Goal: Task Accomplishment & Management: Manage account settings

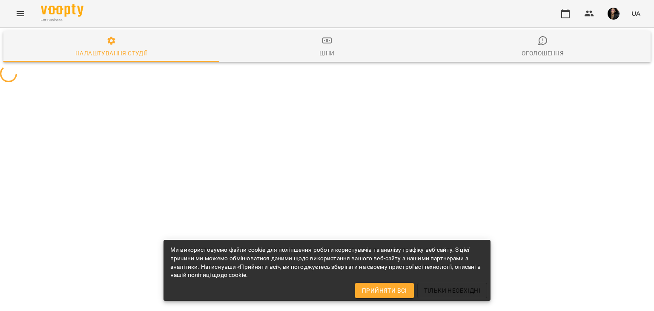
select select "**"
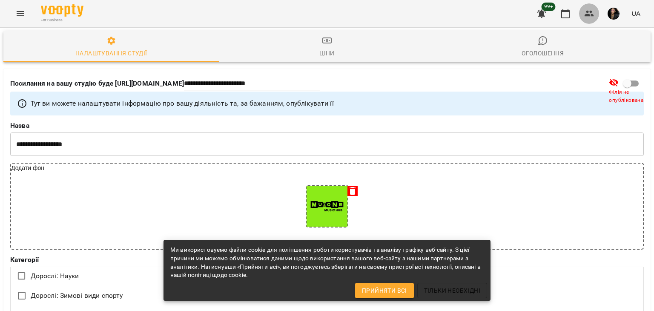
click at [594, 17] on icon "button" at bounding box center [590, 14] width 10 height 10
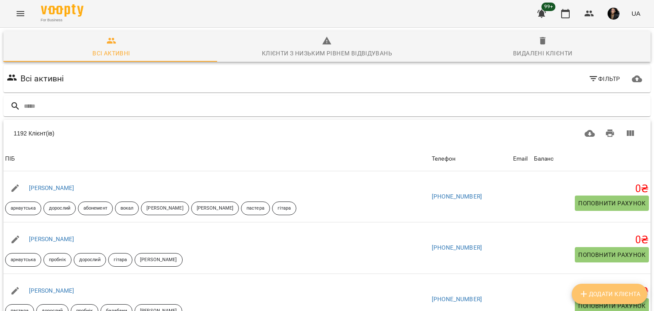
click at [602, 295] on span "Додати клієнта" at bounding box center [610, 294] width 62 height 10
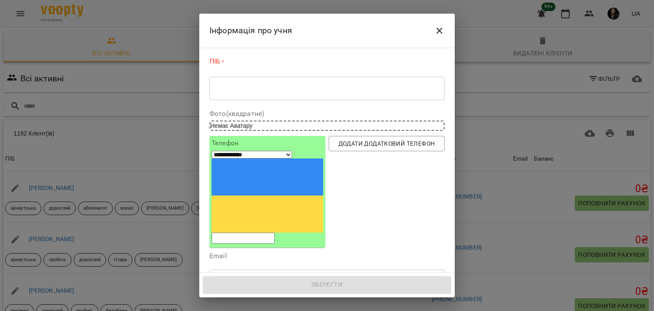
click at [275, 233] on input "tel" at bounding box center [243, 238] width 63 height 11
paste input "**********"
select select "**"
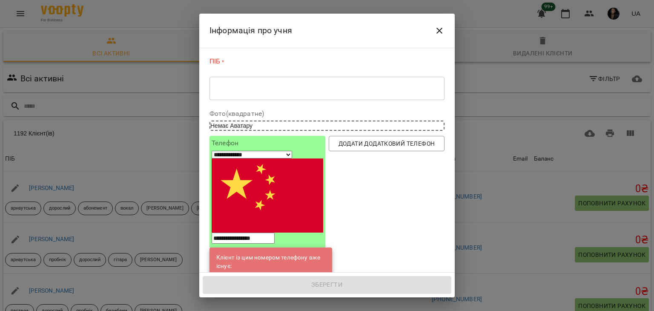
type input "**********"
click at [263, 274] on link "New student" at bounding box center [264, 278] width 34 height 9
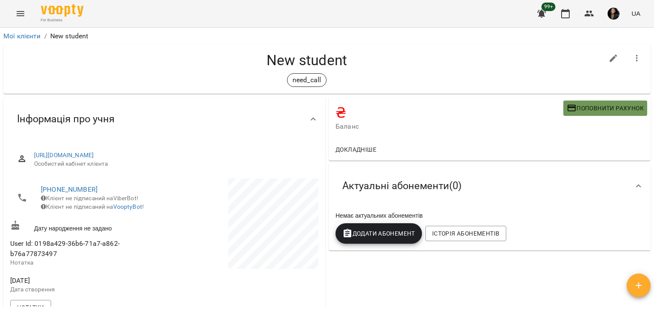
click at [591, 109] on span "Поповнити рахунок" at bounding box center [605, 108] width 77 height 10
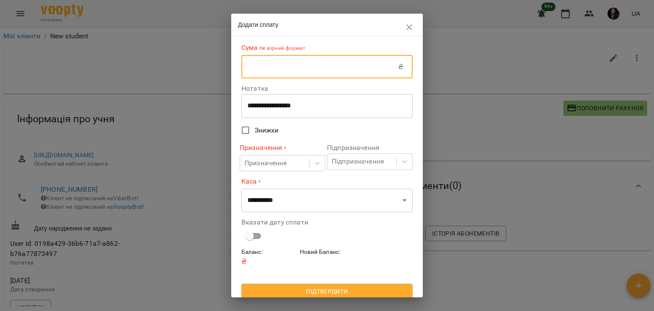
click at [354, 72] on input "text" at bounding box center [320, 67] width 157 height 24
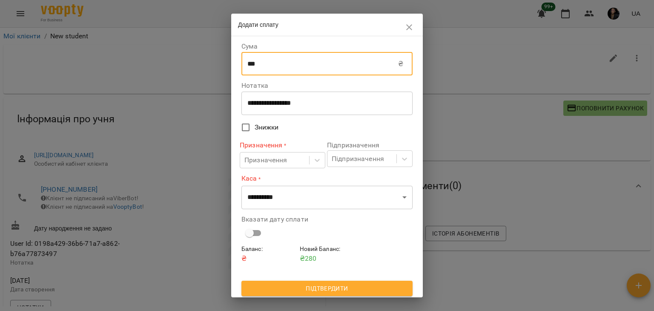
type input "***"
click at [327, 113] on div "**********" at bounding box center [327, 103] width 171 height 24
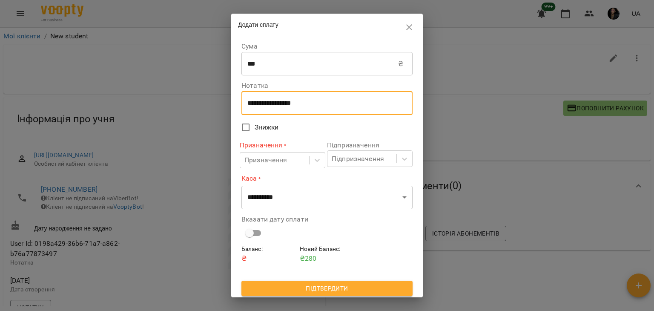
click at [321, 106] on textarea "**********" at bounding box center [324, 103] width 153 height 8
type textarea "*"
type textarea "****"
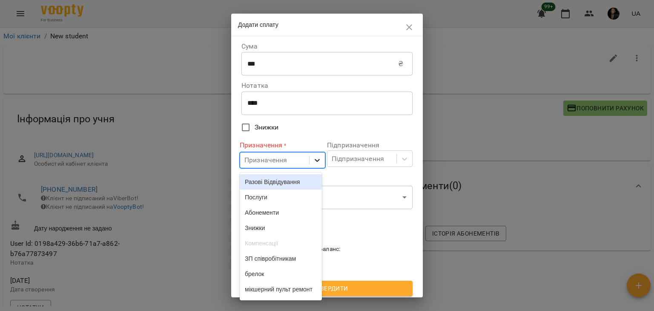
click at [314, 164] on icon at bounding box center [317, 160] width 9 height 9
click at [305, 177] on div "Разові Відвідування" at bounding box center [281, 181] width 82 height 15
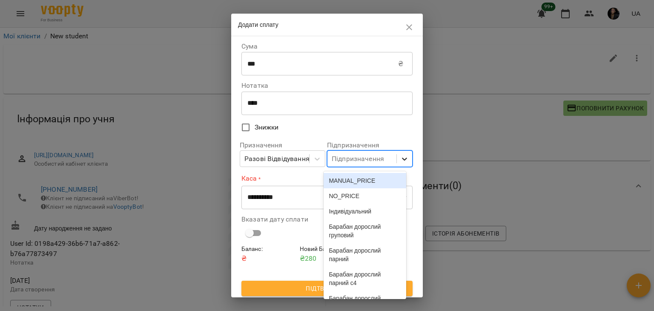
click at [400, 161] on icon at bounding box center [404, 159] width 9 height 9
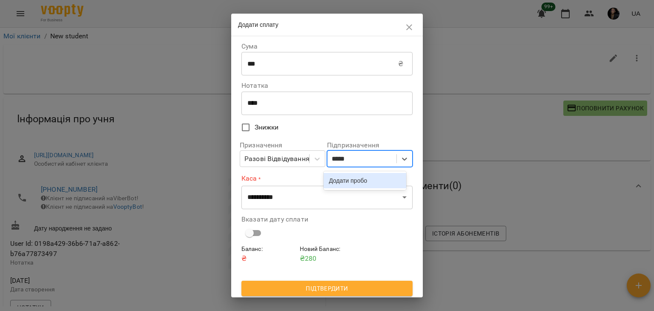
type input "****"
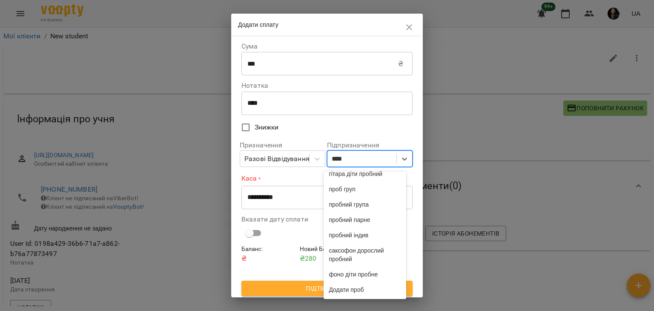
scroll to position [422, 0]
click at [377, 243] on div "пробний індив" at bounding box center [365, 235] width 82 height 15
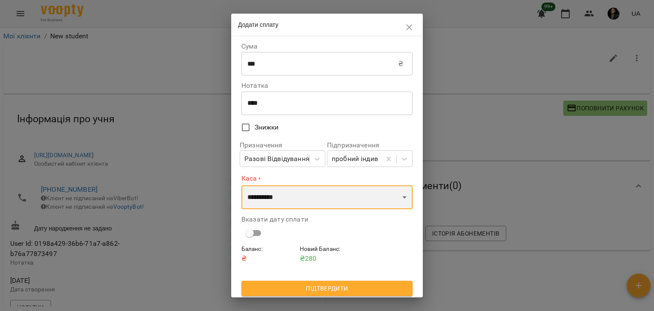
click at [277, 196] on select "**********" at bounding box center [327, 197] width 171 height 24
select select "****"
click at [242, 185] on select "**********" at bounding box center [327, 197] width 171 height 24
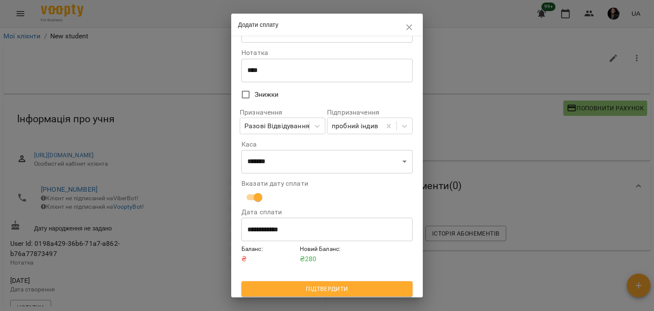
scroll to position [36, 0]
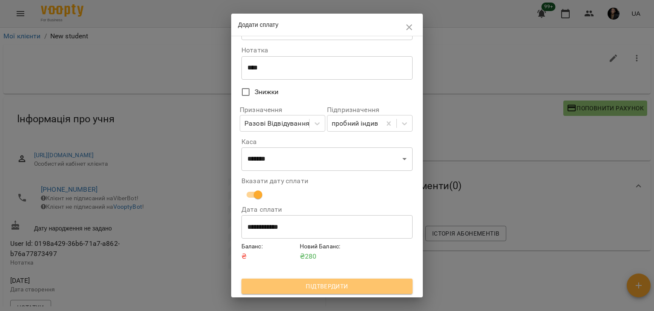
click at [366, 290] on span "Підтвердити" at bounding box center [327, 286] width 158 height 10
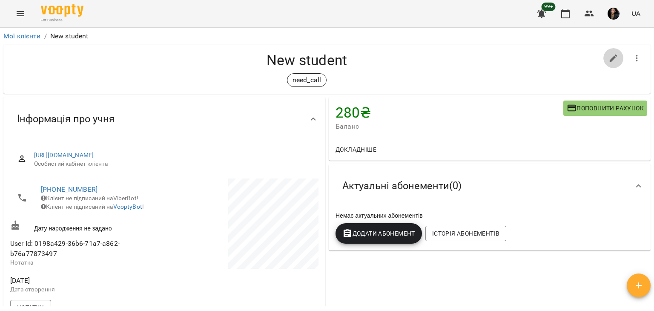
click at [615, 58] on button "button" at bounding box center [614, 58] width 20 height 20
select select "**"
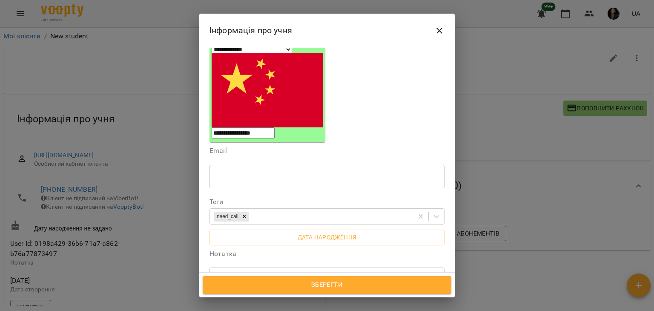
scroll to position [100, 0]
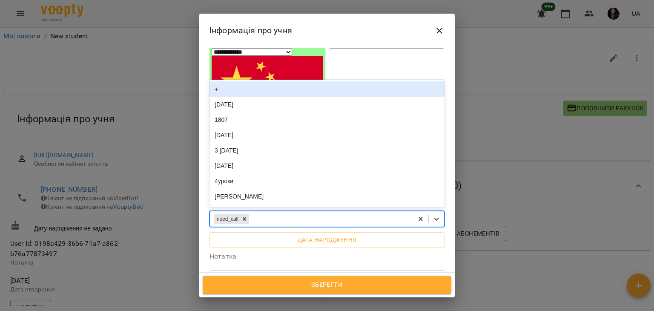
click at [314, 212] on div "need_call" at bounding box center [311, 219] width 203 height 14
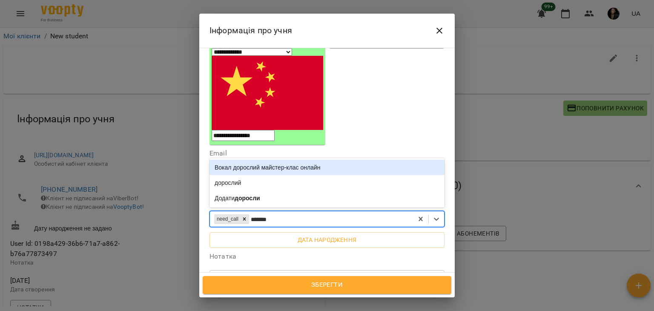
type input "********"
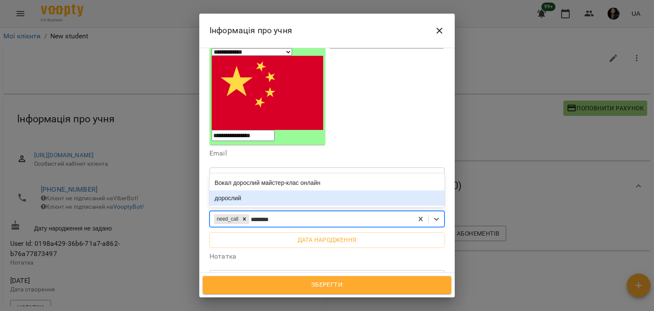
click at [295, 190] on div "дорослий" at bounding box center [327, 197] width 235 height 15
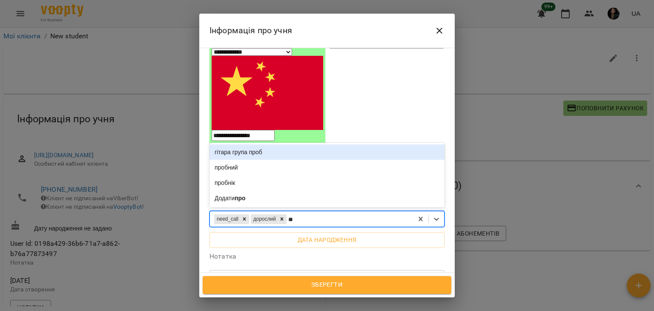
type input "***"
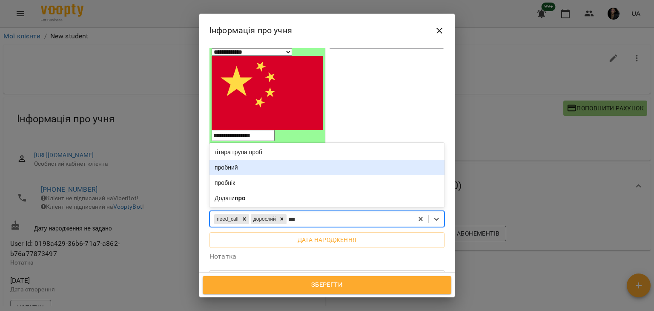
click at [297, 160] on div "пробний" at bounding box center [327, 167] width 235 height 15
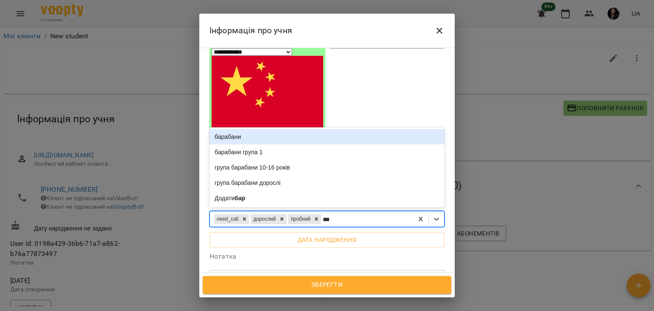
type input "****"
click at [295, 129] on div "барабани" at bounding box center [327, 136] width 235 height 15
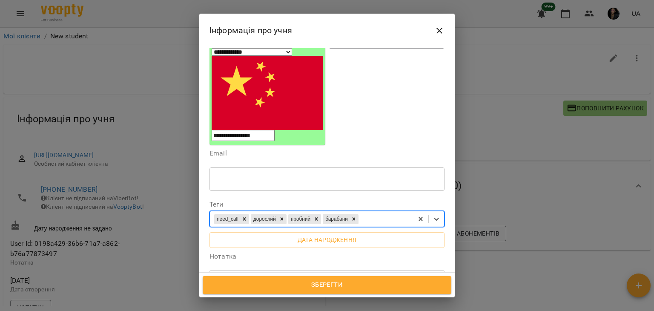
type input "*"
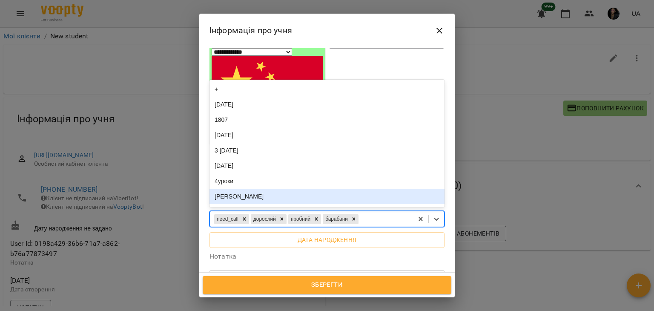
type input "*"
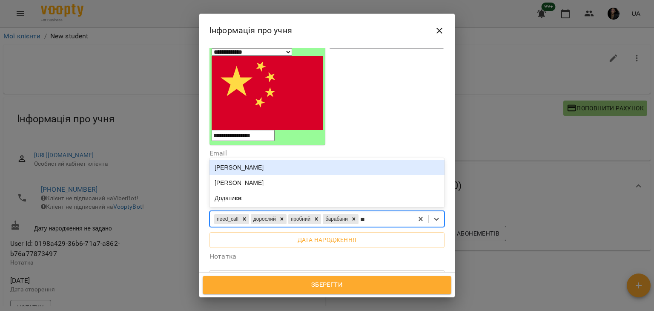
type input "*"
type input "****"
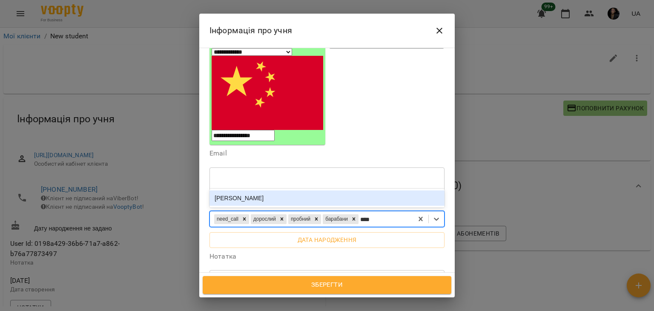
click at [291, 190] on div "женя" at bounding box center [327, 197] width 235 height 15
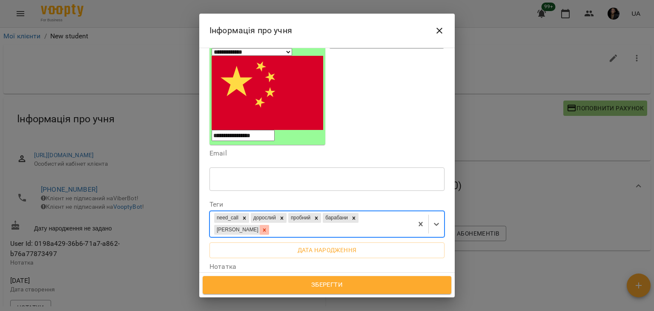
click at [269, 225] on div at bounding box center [264, 230] width 9 height 10
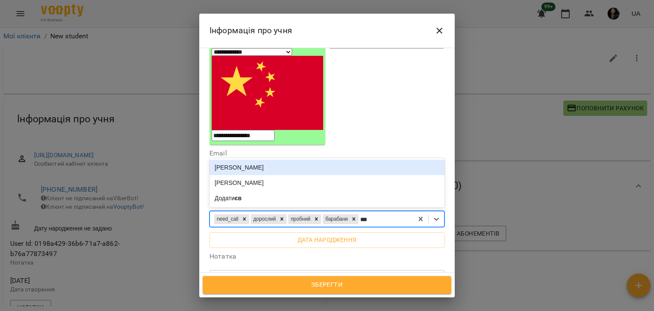
type input "****"
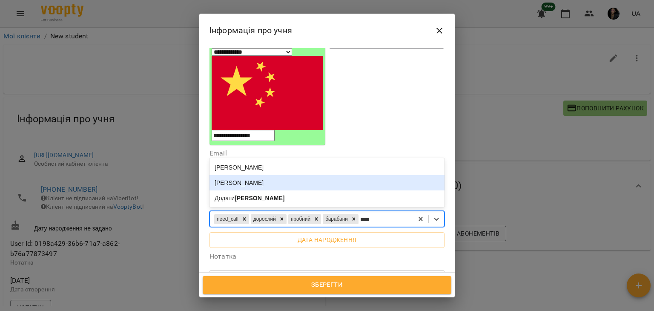
click at [346, 175] on div "[PERSON_NAME]" at bounding box center [327, 182] width 235 height 15
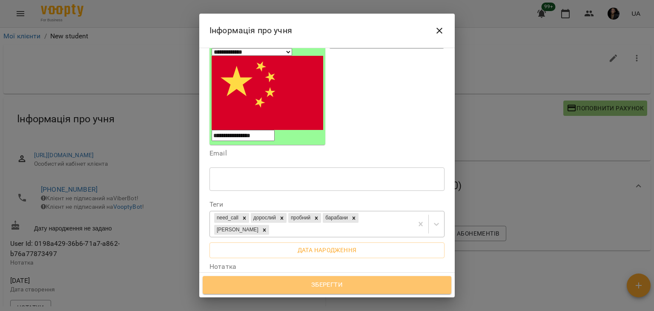
click at [363, 282] on span "Зберегти" at bounding box center [327, 284] width 230 height 11
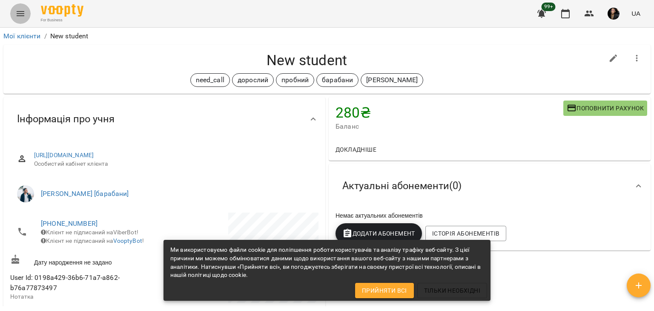
click at [24, 15] on icon "Menu" at bounding box center [21, 13] width 8 height 5
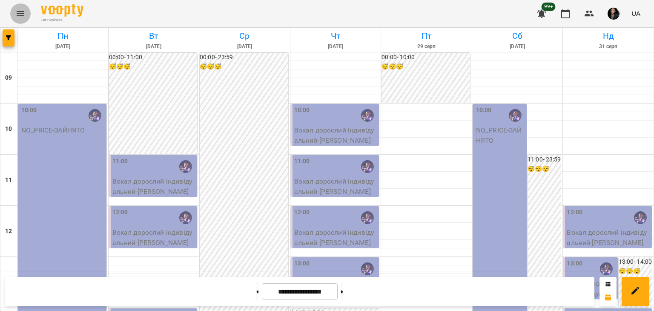
click at [19, 14] on icon "Menu" at bounding box center [20, 14] width 10 height 10
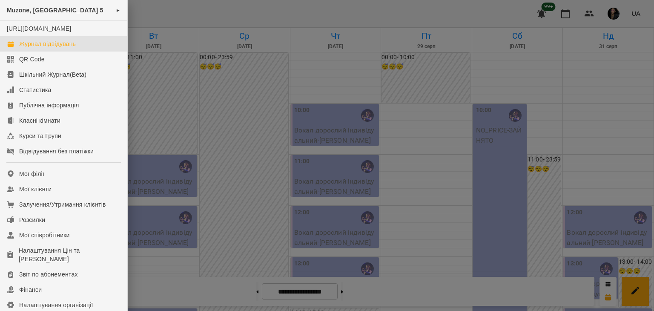
scroll to position [307, 0]
click at [139, 15] on div at bounding box center [327, 155] width 654 height 311
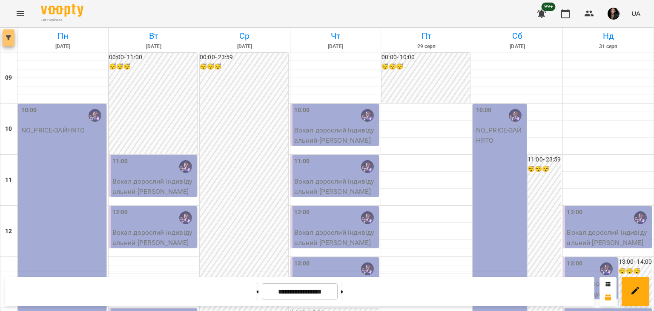
click at [9, 36] on icon "button" at bounding box center [8, 37] width 5 height 5
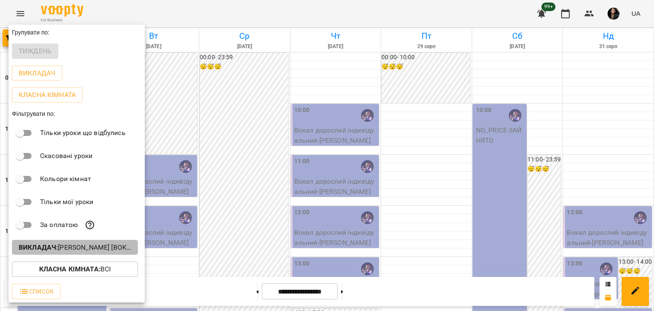
click at [47, 251] on b "Викладач :" at bounding box center [38, 247] width 39 height 8
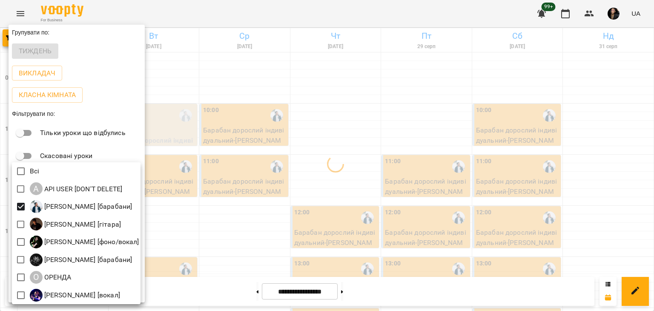
click at [211, 221] on div at bounding box center [327, 155] width 654 height 311
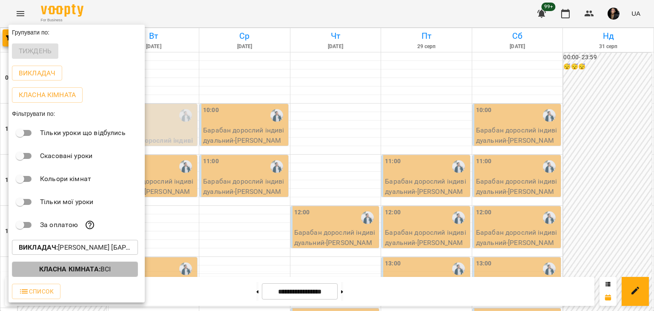
click at [95, 271] on b "Класна кімната :" at bounding box center [69, 269] width 61 height 8
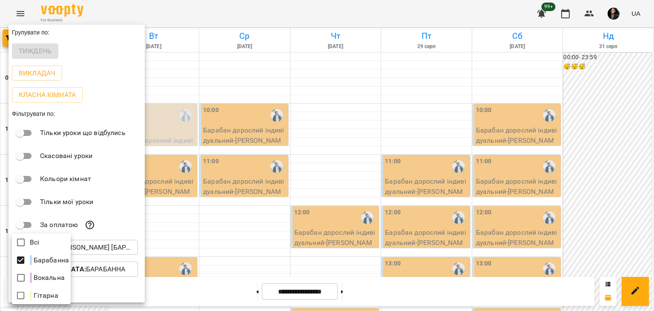
click at [250, 288] on div at bounding box center [327, 155] width 654 height 311
click at [250, 288] on div "Всі Барабанна Вокальна Гітарна" at bounding box center [327, 155] width 654 height 311
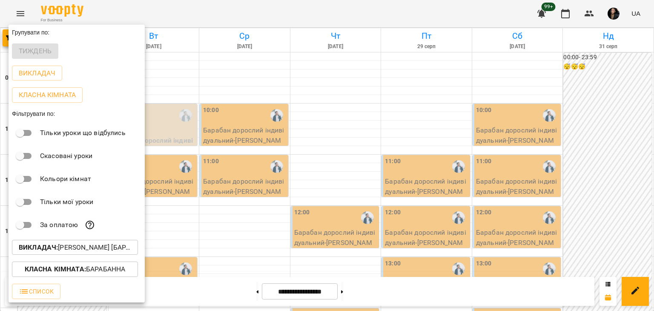
click at [233, 292] on div at bounding box center [327, 155] width 654 height 311
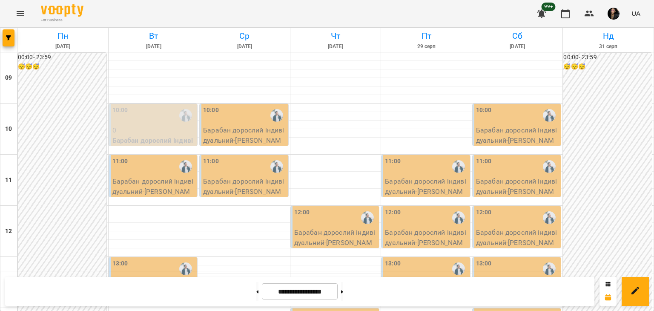
click at [256, 293] on button at bounding box center [257, 291] width 2 height 19
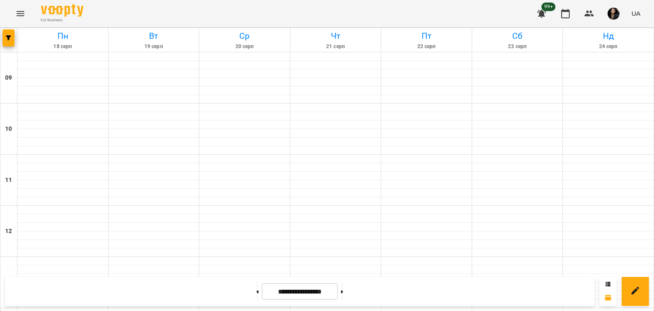
click at [256, 293] on button at bounding box center [257, 291] width 2 height 19
type input "**********"
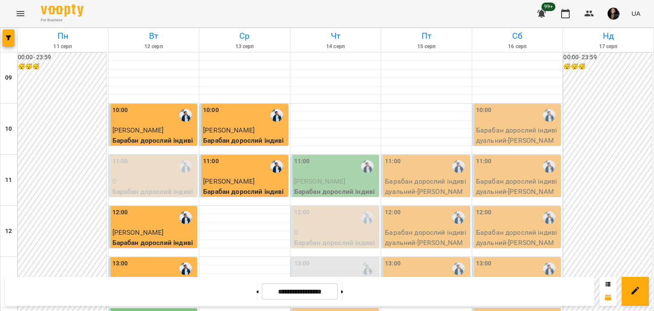
scroll to position [0, 0]
click at [593, 16] on icon "button" at bounding box center [589, 14] width 9 height 6
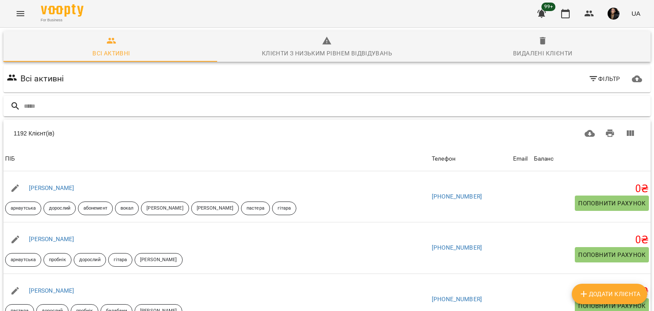
click at [345, 102] on input "text" at bounding box center [336, 106] width 624 height 14
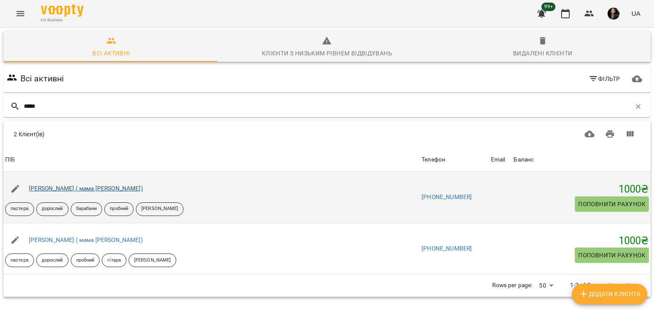
type input "*****"
click at [71, 188] on link "Драмарецкий Артем ( мама Екатерина)" at bounding box center [86, 188] width 114 height 7
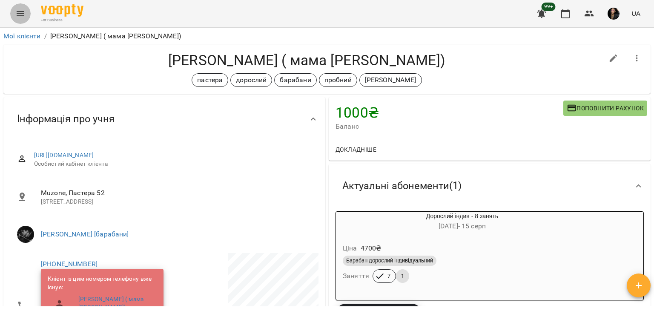
click at [22, 10] on icon "Menu" at bounding box center [20, 14] width 10 height 10
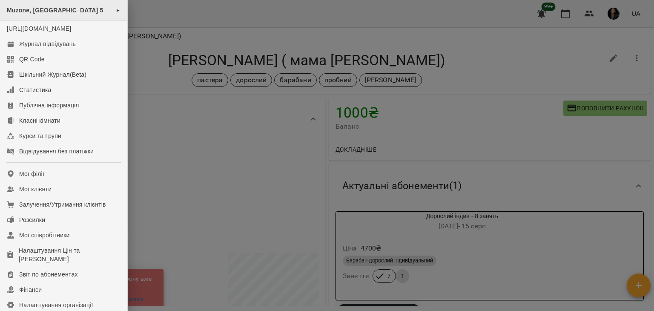
click at [46, 14] on div "Muzone, Велика Арнаутська 5 ►" at bounding box center [63, 10] width 127 height 21
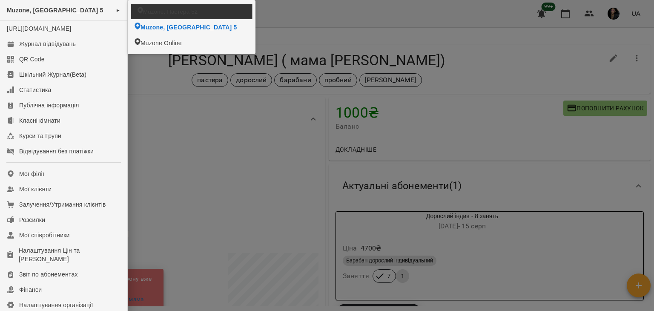
click at [146, 11] on span "Muzone, Пастера 52" at bounding box center [170, 11] width 55 height 8
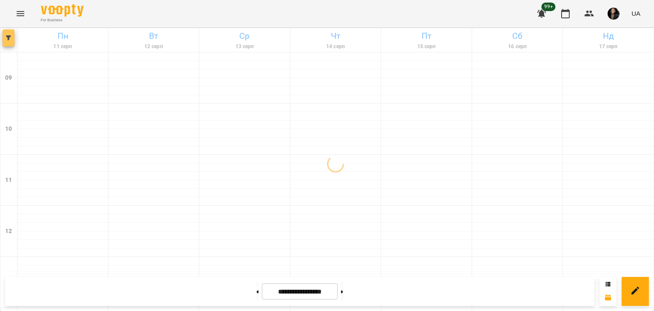
click at [12, 40] on span "button" at bounding box center [9, 37] width 12 height 5
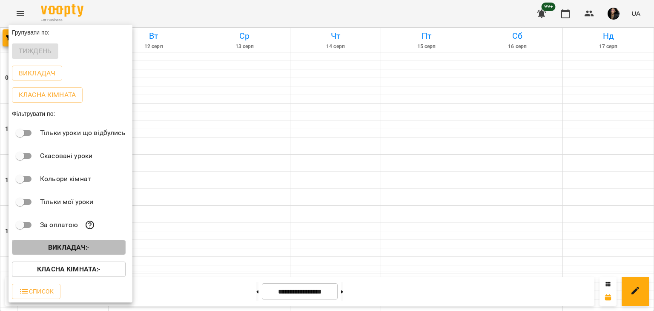
click at [84, 248] on b "Викладач :" at bounding box center [67, 247] width 39 height 8
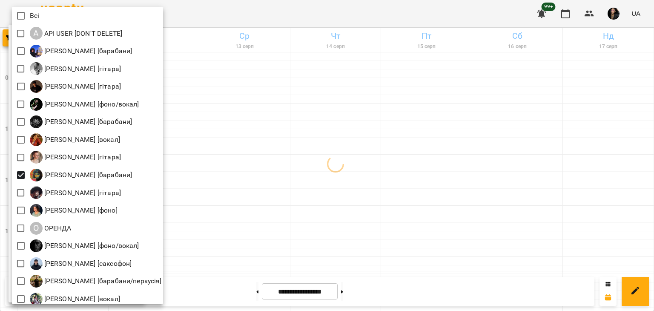
click at [342, 164] on div at bounding box center [327, 155] width 654 height 311
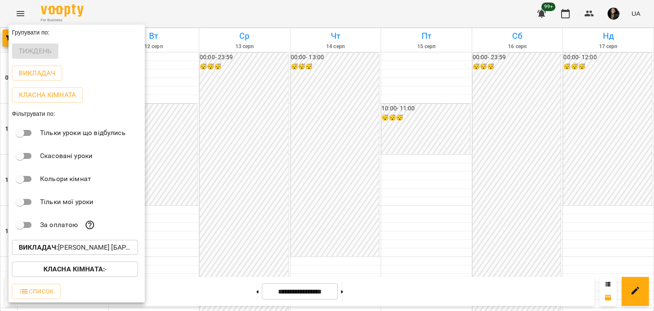
drag, startPoint x: 170, startPoint y: 196, endPoint x: 181, endPoint y: 184, distance: 16.0
click at [181, 184] on div at bounding box center [327, 155] width 654 height 311
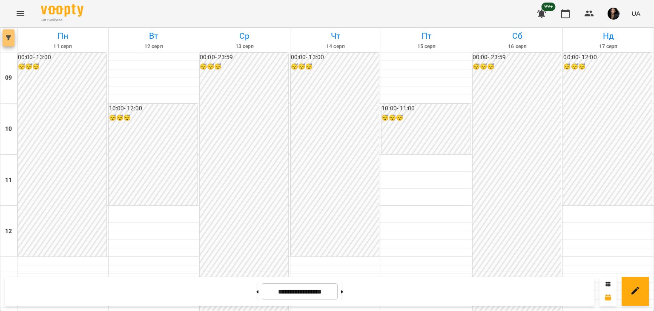
click at [7, 40] on button "button" at bounding box center [9, 37] width 12 height 17
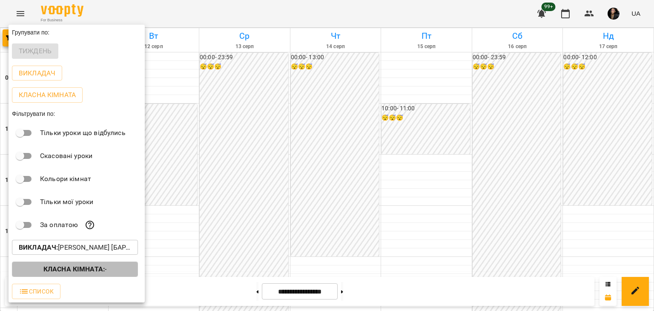
click at [84, 273] on b "Класна кімната :" at bounding box center [73, 269] width 61 height 8
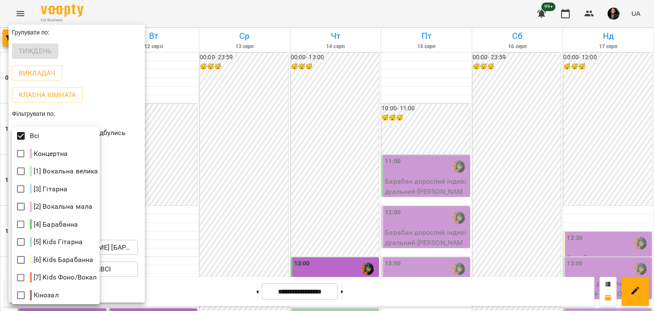
click at [324, 176] on div at bounding box center [327, 155] width 654 height 311
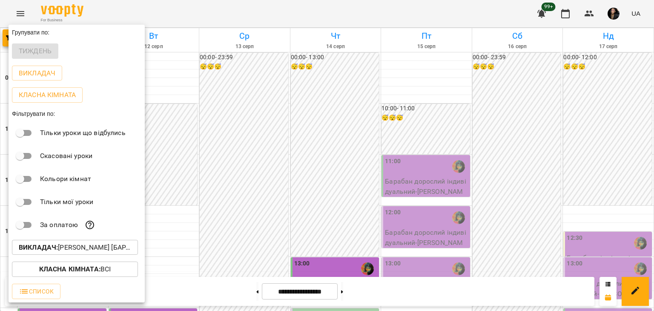
drag, startPoint x: 651, startPoint y: 61, endPoint x: 653, endPoint y: 89, distance: 28.2
click at [653, 89] on div at bounding box center [327, 155] width 654 height 311
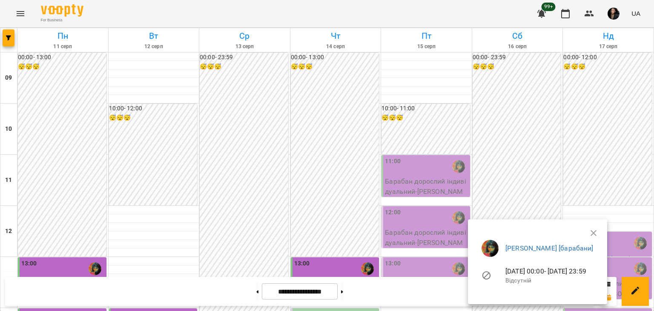
click at [11, 37] on div at bounding box center [327, 155] width 654 height 311
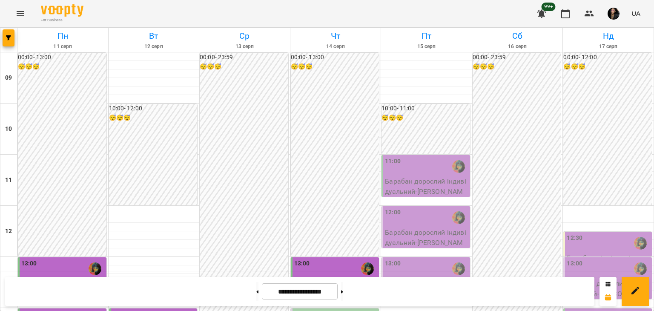
click at [11, 37] on icon "button" at bounding box center [8, 37] width 5 height 5
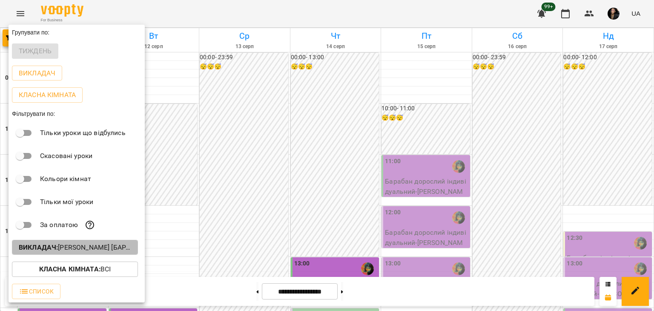
click at [61, 250] on p "Викладач : Настя Поганка [барабани]" at bounding box center [75, 247] width 112 height 10
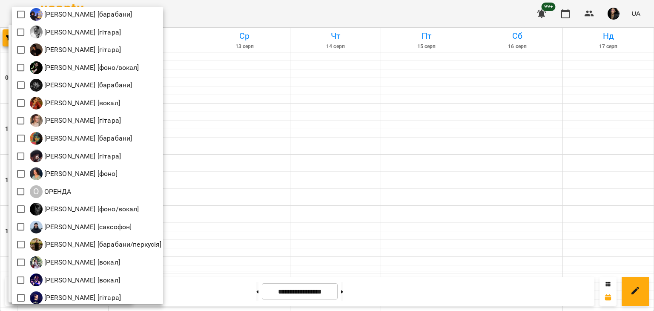
scroll to position [41, 0]
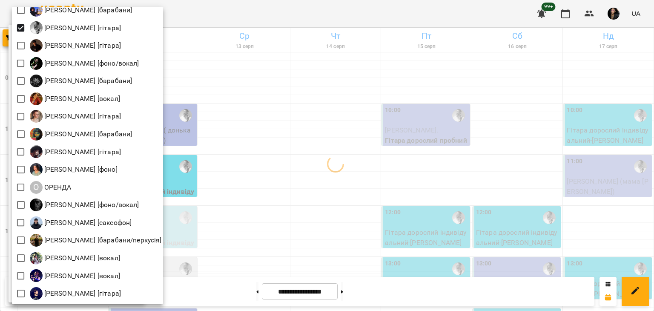
click at [293, 91] on div at bounding box center [327, 155] width 654 height 311
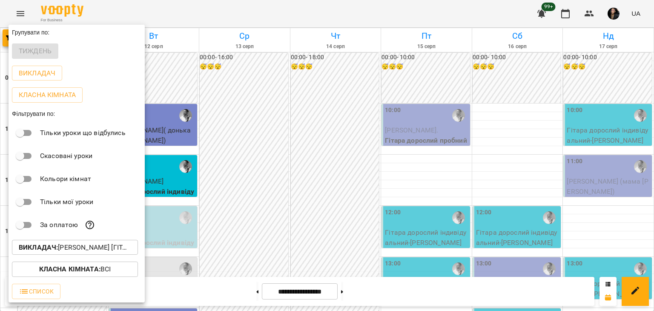
click at [341, 224] on div at bounding box center [327, 155] width 654 height 311
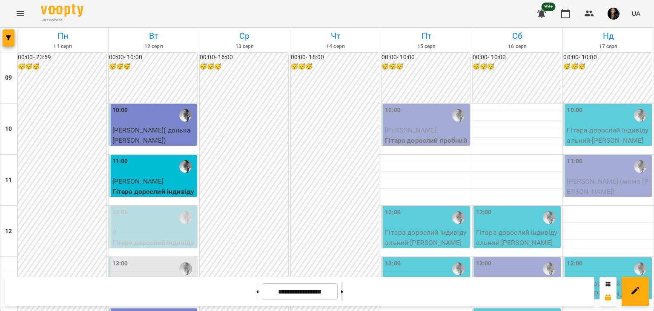
click at [343, 291] on icon at bounding box center [342, 291] width 2 height 3
type input "**********"
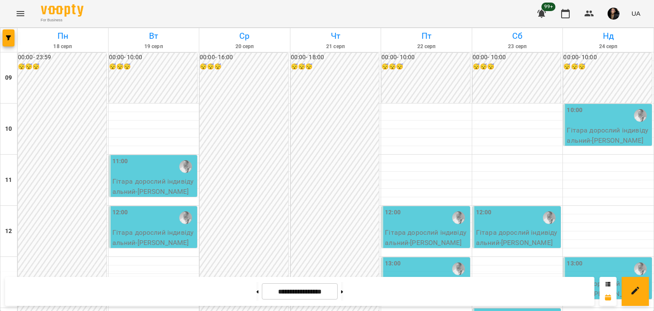
scroll to position [374, 0]
click at [6, 36] on icon "button" at bounding box center [8, 37] width 5 height 5
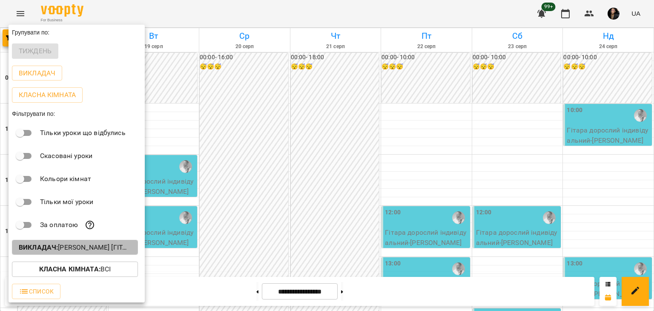
click at [106, 248] on p "Викладач : Андрей Головерда [гітара]" at bounding box center [75, 247] width 112 height 10
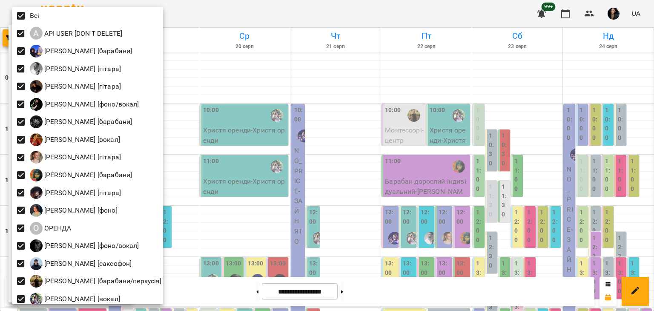
click at [201, 133] on div at bounding box center [327, 155] width 654 height 311
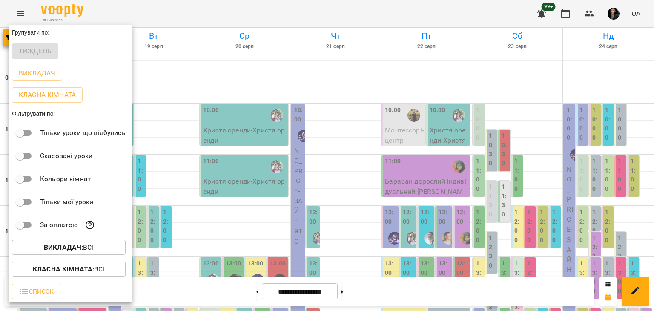
click at [47, 280] on div "Класна кімната : Всі" at bounding box center [71, 269] width 124 height 22
click at [45, 273] on b "Класна кімната :" at bounding box center [63, 269] width 61 height 8
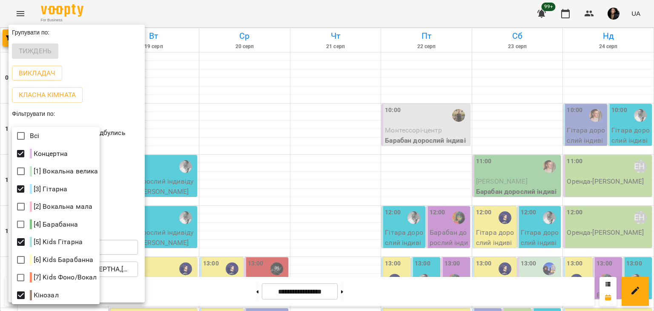
click at [180, 241] on div at bounding box center [327, 155] width 654 height 311
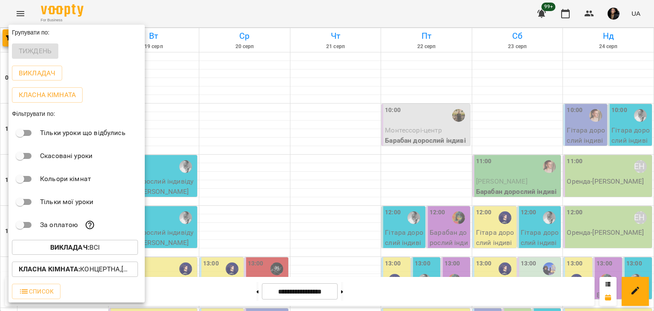
click at [353, 177] on div at bounding box center [327, 155] width 654 height 311
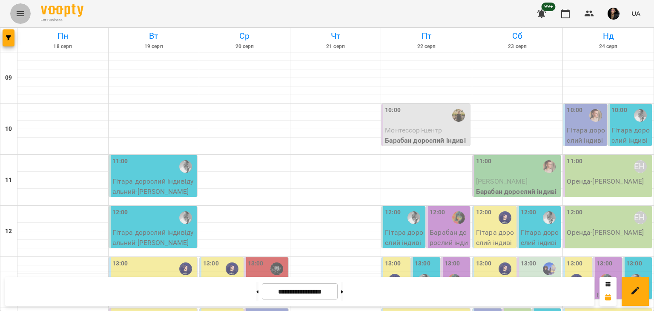
click at [20, 17] on icon "Menu" at bounding box center [20, 14] width 10 height 10
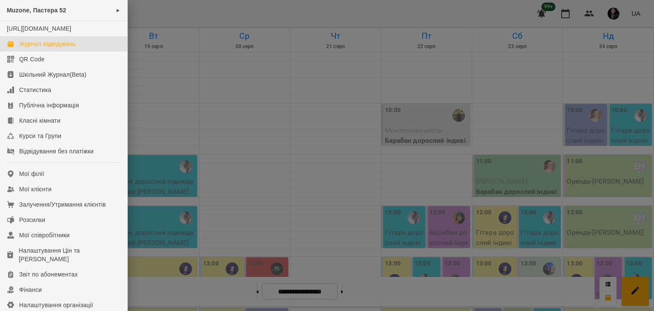
click at [38, 46] on link "Журнал відвідувань" at bounding box center [63, 43] width 127 height 15
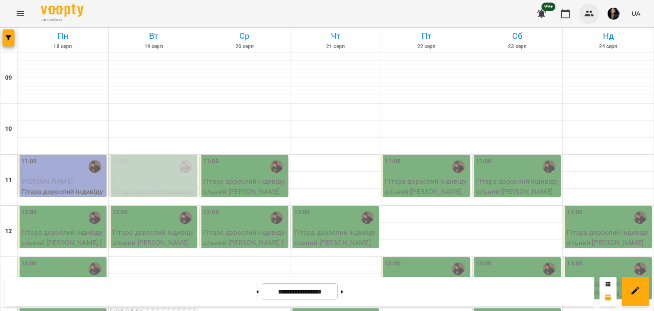
click at [599, 14] on button "button" at bounding box center [589, 13] width 20 height 20
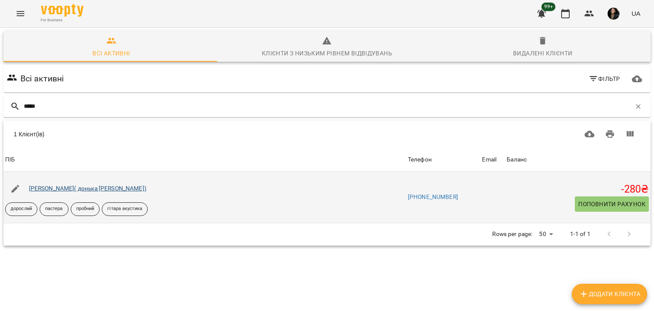
type input "*****"
click at [122, 190] on link "[PERSON_NAME]( донька [PERSON_NAME])" at bounding box center [88, 188] width 118 height 7
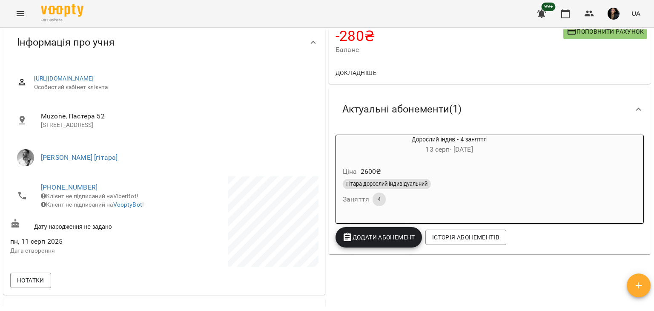
scroll to position [52, 0]
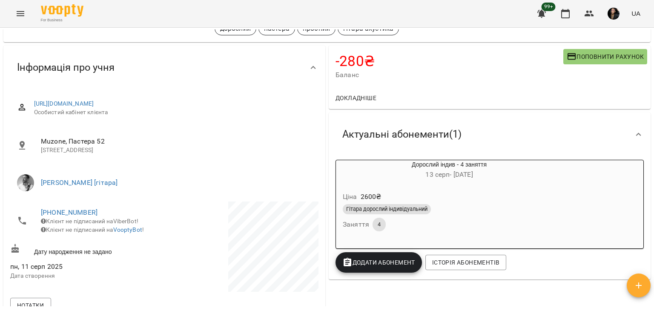
drag, startPoint x: 644, startPoint y: 81, endPoint x: 649, endPoint y: 81, distance: 5.1
click at [649, 81] on div "Мої клієнти / Альона Оргіян( донька Катерина Оргіян) Альона Оргіян( донька Кате…" at bounding box center [327, 167] width 651 height 277
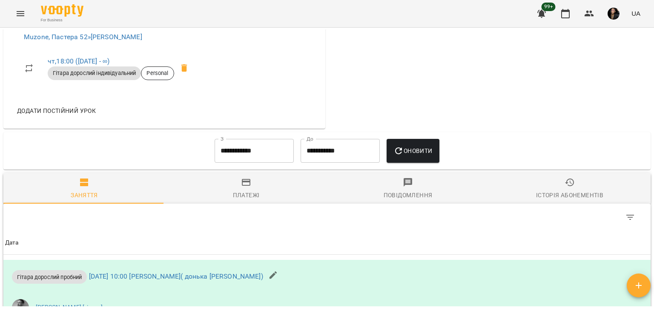
scroll to position [399, 0]
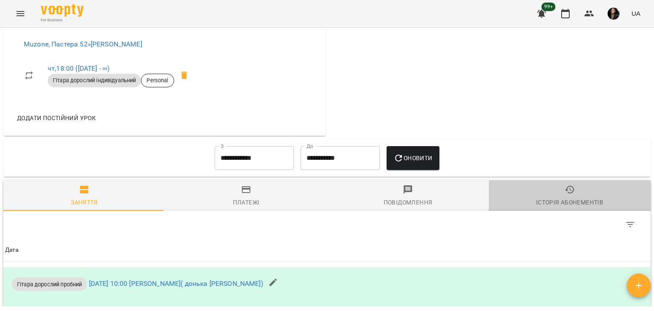
click at [566, 207] on div "Історія абонементів" at bounding box center [569, 202] width 67 height 10
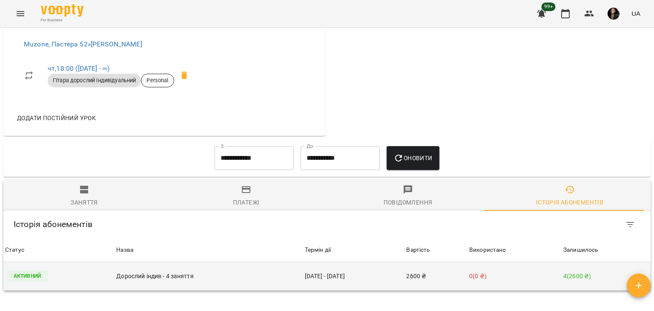
click at [554, 282] on td "0 ( 0 ₴ )" at bounding box center [515, 276] width 94 height 29
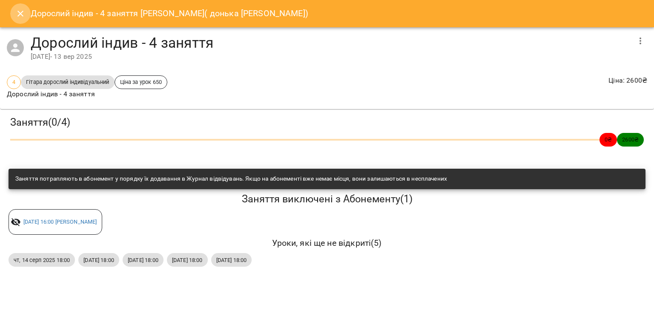
click at [20, 15] on icon "Close" at bounding box center [20, 14] width 10 height 10
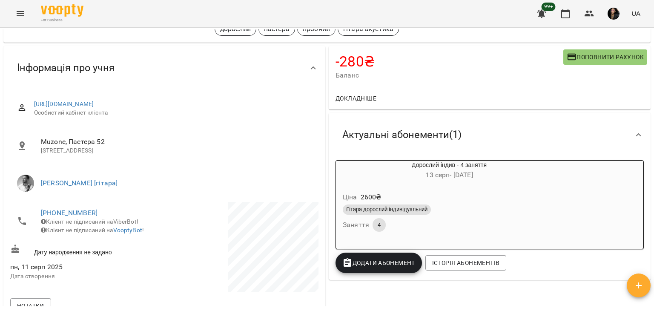
scroll to position [0, 0]
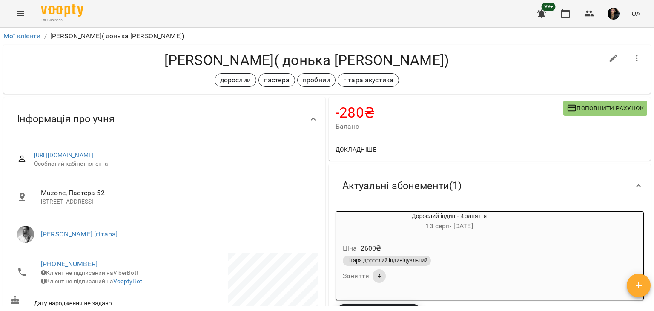
click at [644, 52] on div "Альона Оргіян( донька Катерина Оргіян) дорослий пастера пробний гітара акустика" at bounding box center [327, 69] width 651 height 52
drag, startPoint x: 644, startPoint y: 52, endPoint x: 651, endPoint y: 55, distance: 7.2
click at [651, 55] on div "Мої клієнти / Альона Оргіян( донька Катерина Оргіян) Альона Оргіян( донька Кате…" at bounding box center [327, 167] width 651 height 277
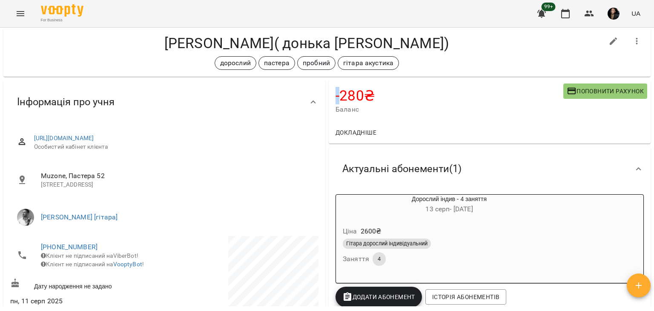
scroll to position [14, 0]
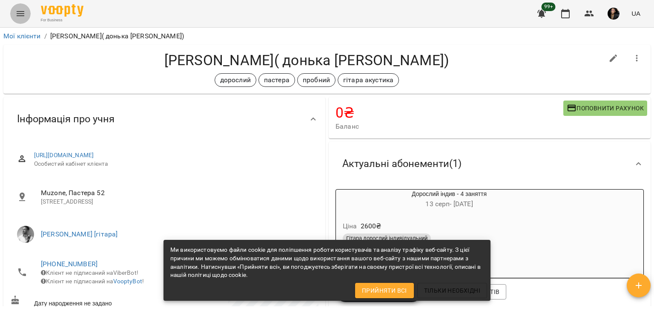
click at [15, 16] on icon "Menu" at bounding box center [20, 14] width 10 height 10
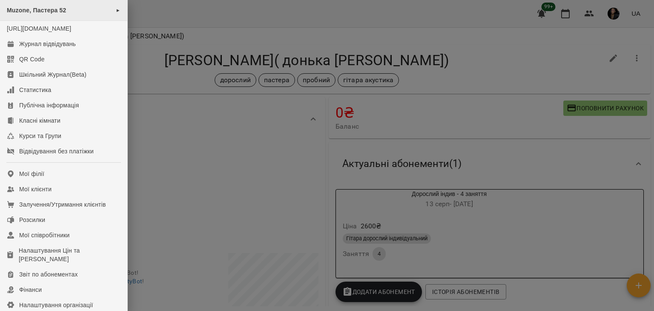
click at [31, 12] on span "Muzone, Пастера 52" at bounding box center [37, 10] width 60 height 7
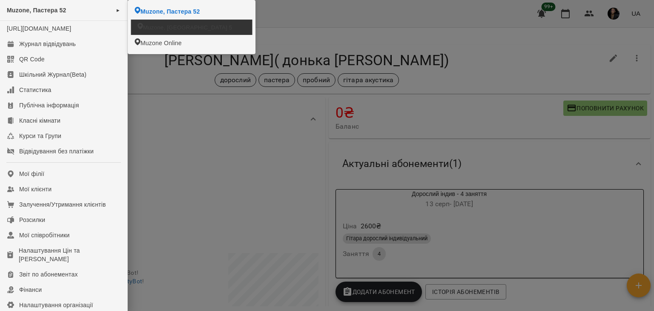
click at [136, 26] on li "Muzone, [GEOGRAPHIC_DATA] 5" at bounding box center [191, 27] width 121 height 15
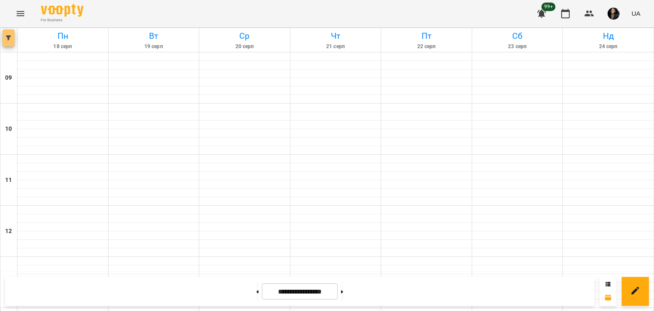
click at [12, 40] on span "button" at bounding box center [9, 37] width 12 height 5
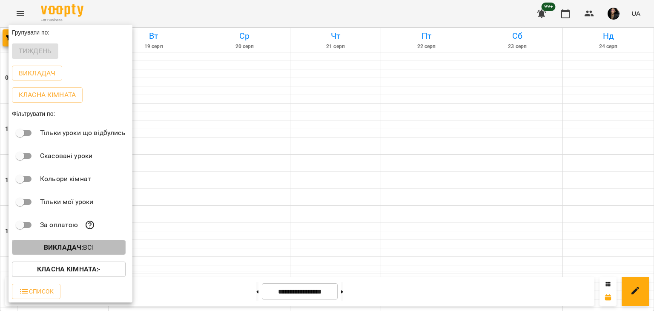
click at [58, 248] on b "Викладач :" at bounding box center [63, 247] width 39 height 8
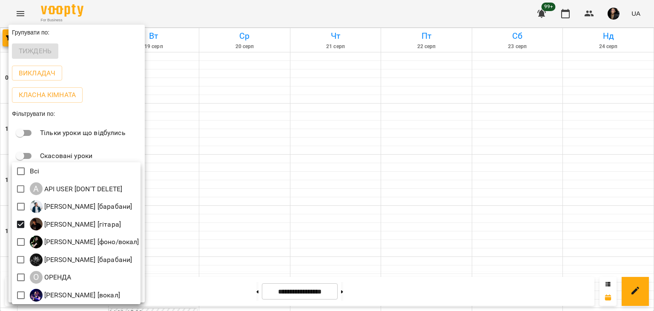
click at [192, 254] on div at bounding box center [327, 155] width 654 height 311
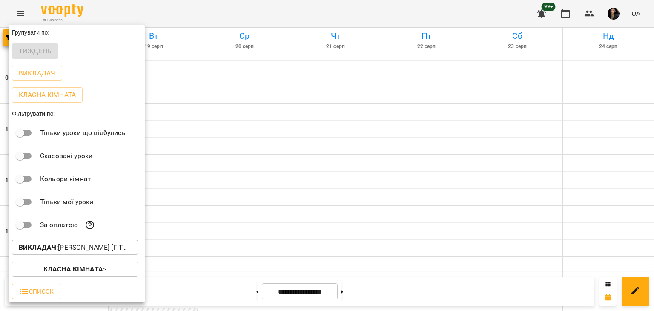
click at [192, 254] on div at bounding box center [327, 155] width 654 height 311
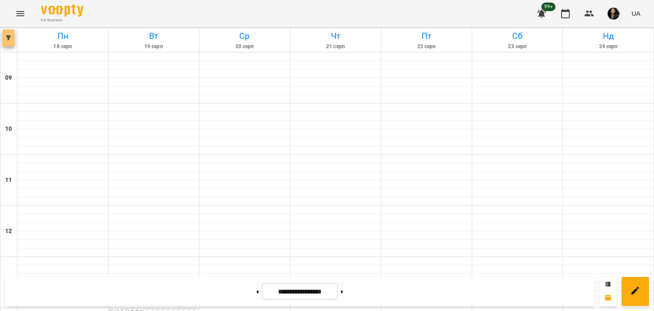
click at [8, 36] on icon "button" at bounding box center [8, 37] width 5 height 5
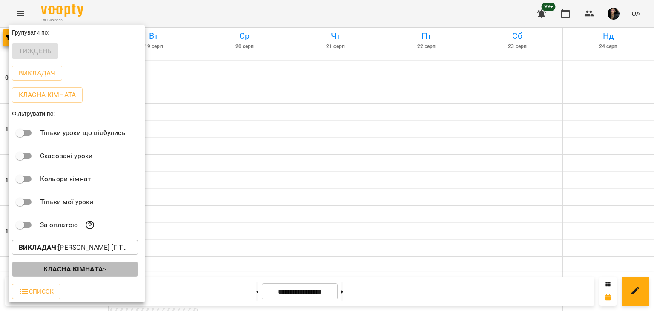
click at [90, 274] on p "Класна кімната : -" at bounding box center [74, 269] width 63 height 10
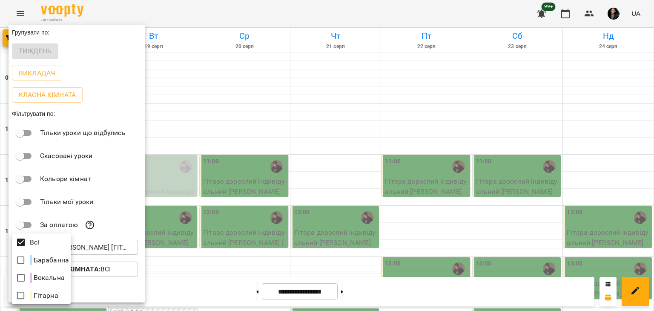
click at [373, 224] on div at bounding box center [327, 155] width 654 height 311
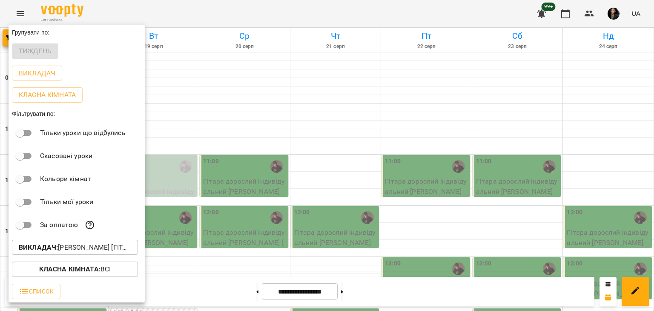
click at [653, 69] on div at bounding box center [327, 155] width 654 height 311
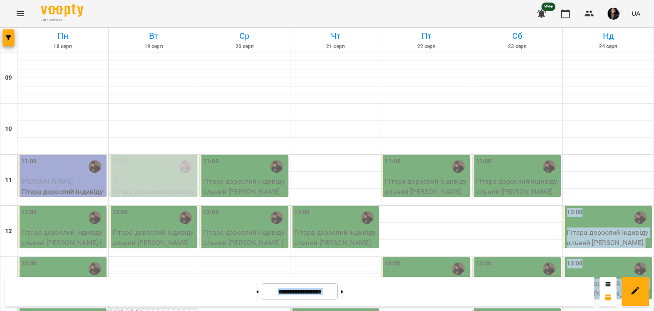
drag, startPoint x: 653, startPoint y: 69, endPoint x: 653, endPoint y: 115, distance: 45.6
click at [256, 289] on button at bounding box center [257, 291] width 2 height 19
type input "**********"
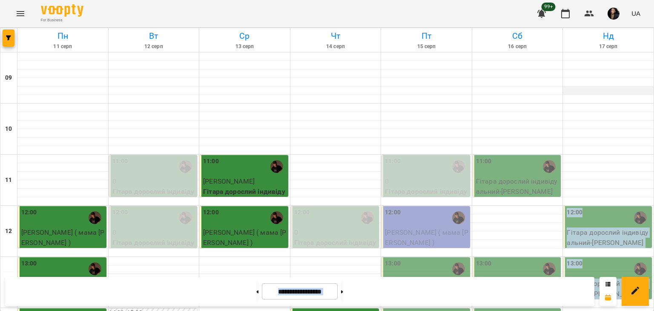
scroll to position [20, 0]
click at [593, 9] on icon "button" at bounding box center [590, 14] width 10 height 10
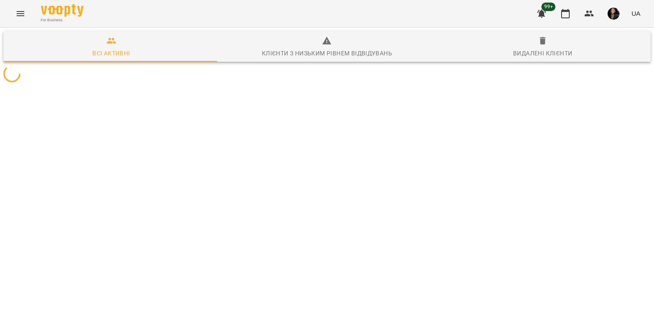
click at [206, 84] on div at bounding box center [327, 73] width 651 height 20
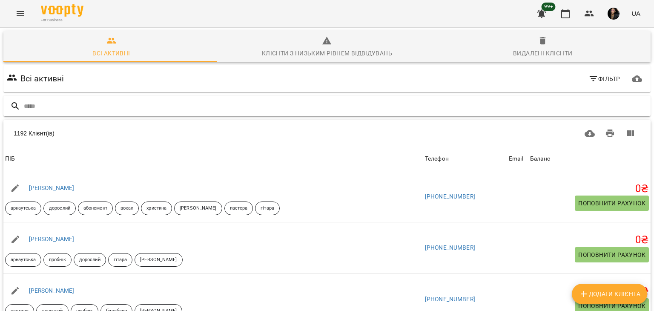
click at [203, 100] on input "text" at bounding box center [336, 106] width 624 height 14
type input "********"
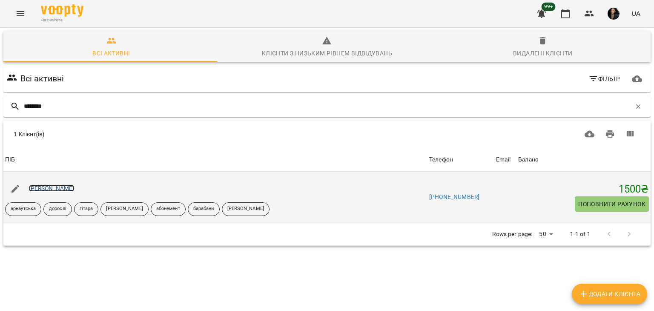
click at [67, 188] on link "Семенцов Вадим" at bounding box center [52, 188] width 46 height 7
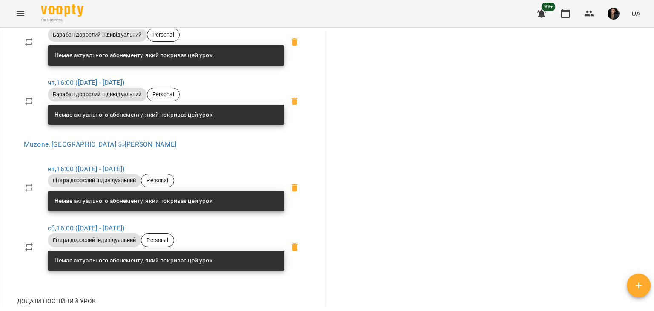
scroll to position [481, 0]
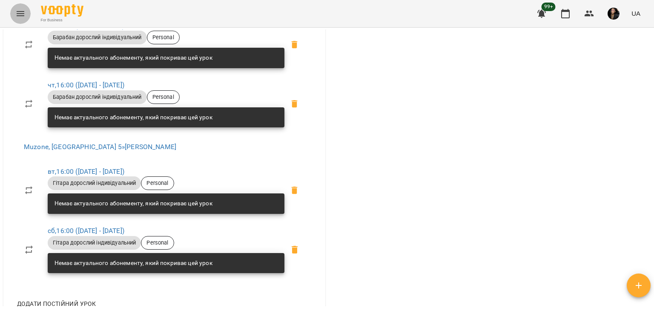
click at [23, 15] on icon "Menu" at bounding box center [20, 14] width 10 height 10
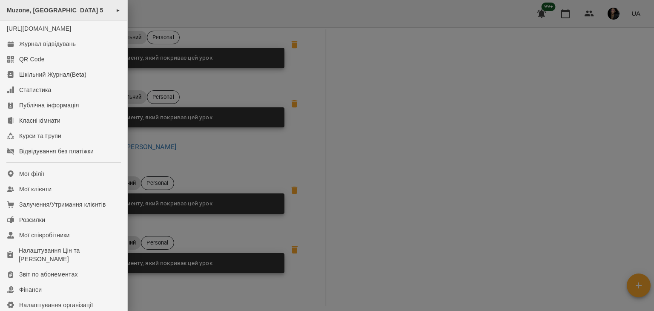
click at [43, 12] on span "Muzone, Велика Арнаутська 5" at bounding box center [55, 10] width 97 height 7
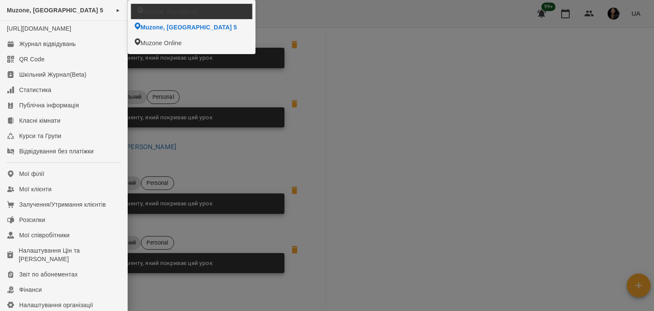
click at [158, 9] on span "Muzone, Пастера 52" at bounding box center [170, 11] width 55 height 8
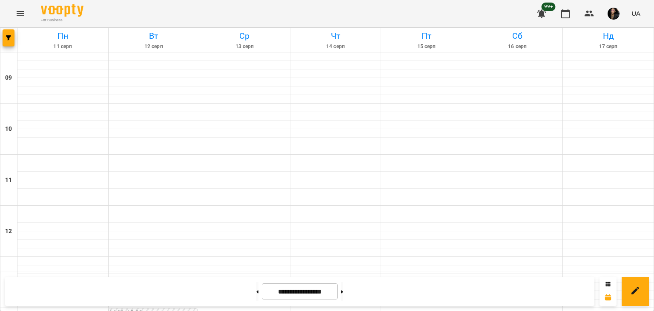
click at [15, 43] on div at bounding box center [8, 40] width 17 height 24
click at [10, 40] on button "button" at bounding box center [9, 37] width 12 height 17
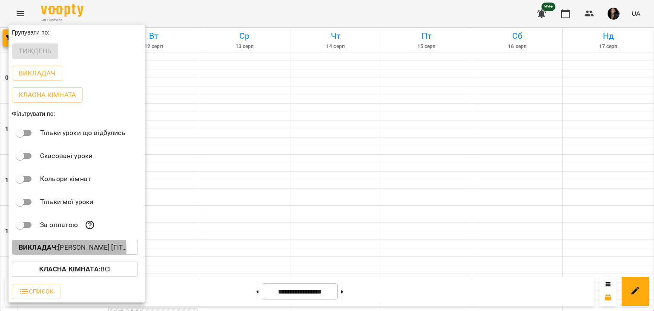
click at [40, 251] on b "Викладач :" at bounding box center [38, 247] width 39 height 8
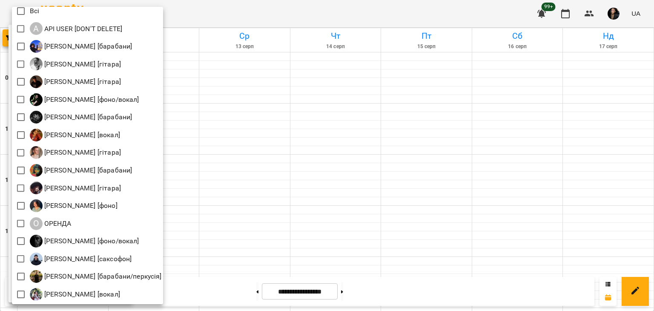
scroll to position [3, 0]
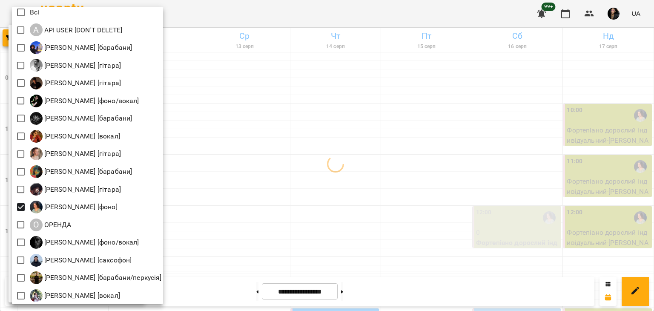
click at [197, 210] on div at bounding box center [327, 155] width 654 height 311
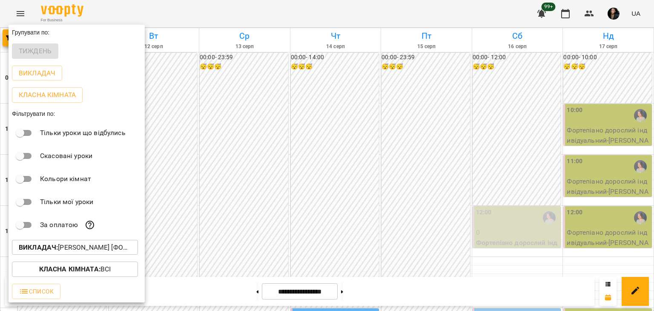
click at [197, 210] on div at bounding box center [327, 155] width 654 height 311
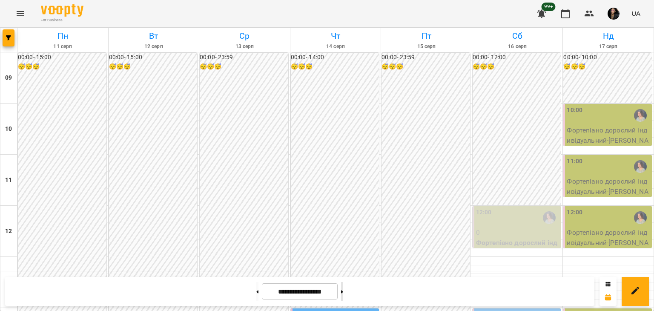
click at [343, 291] on button at bounding box center [342, 291] width 2 height 19
type input "**********"
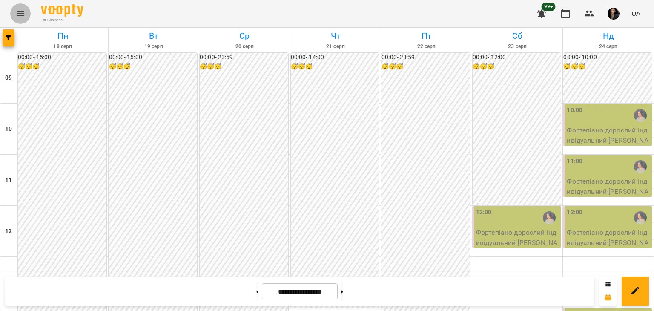
click at [22, 16] on icon "Menu" at bounding box center [21, 13] width 8 height 5
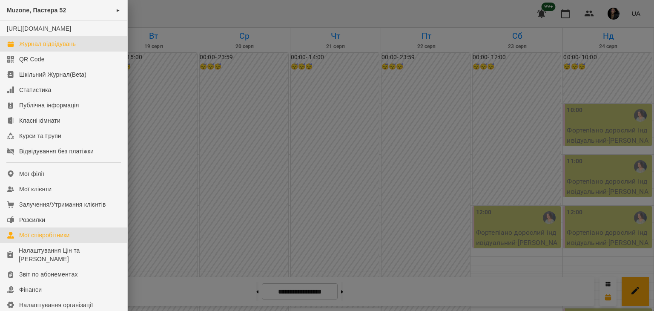
click at [83, 243] on link "Мої співробітники" at bounding box center [63, 235] width 127 height 15
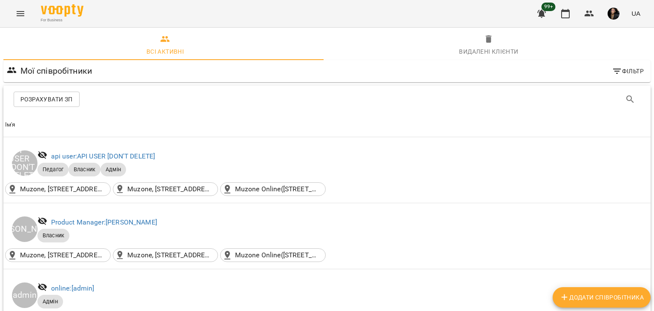
scroll to position [1192, 0]
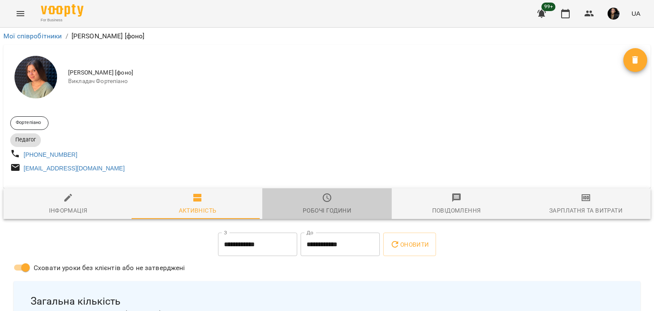
click at [327, 208] on span "Робочі години" at bounding box center [327, 204] width 119 height 23
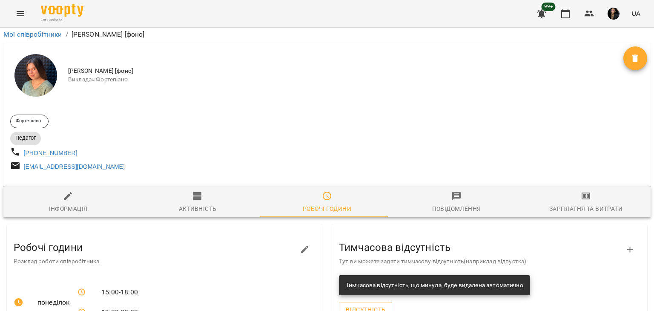
scroll to position [286, 0]
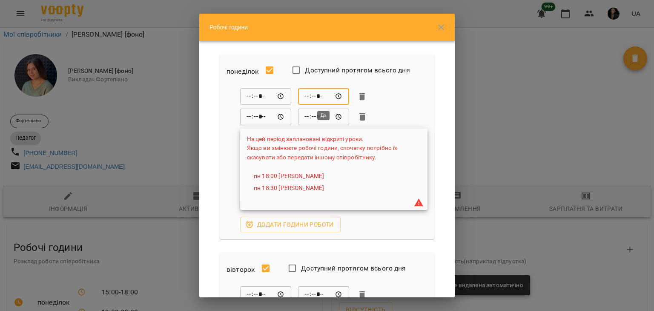
click at [308, 95] on input "*****" at bounding box center [323, 96] width 51 height 17
type input "*****"
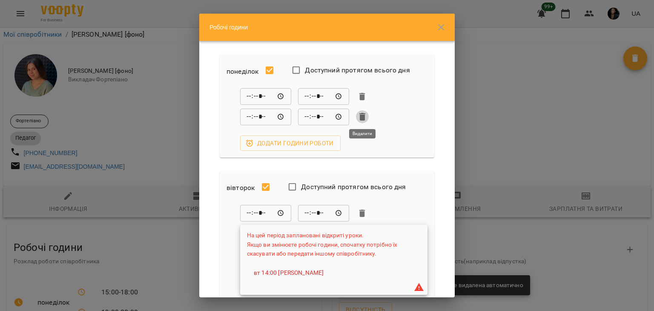
click at [363, 116] on icon "button" at bounding box center [363, 117] width 6 height 8
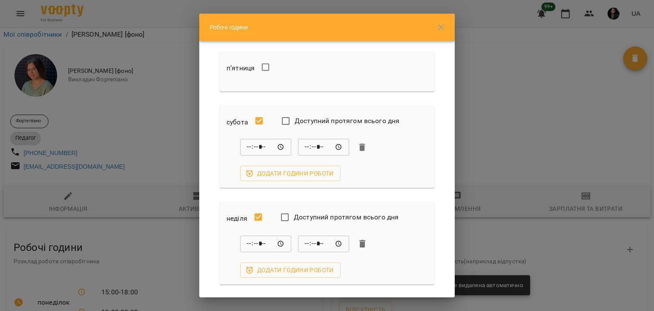
scroll to position [540, 0]
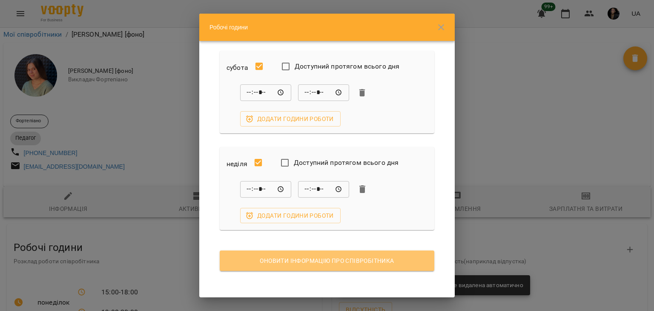
click at [400, 266] on button "Оновити інформацію про співробітника" at bounding box center [327, 261] width 215 height 20
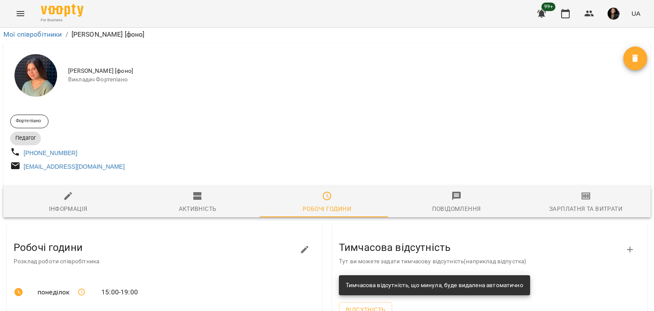
scroll to position [266, 0]
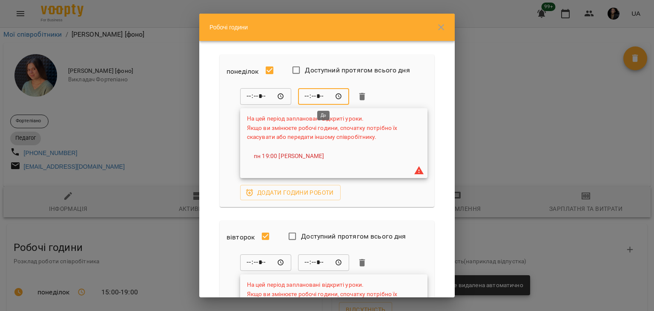
click at [310, 97] on input "*****" at bounding box center [323, 96] width 51 height 17
type input "*****"
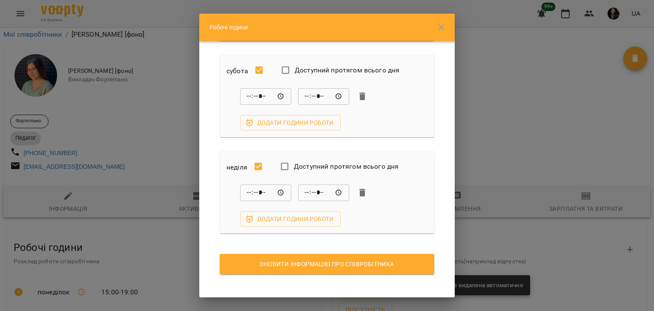
scroll to position [470, 0]
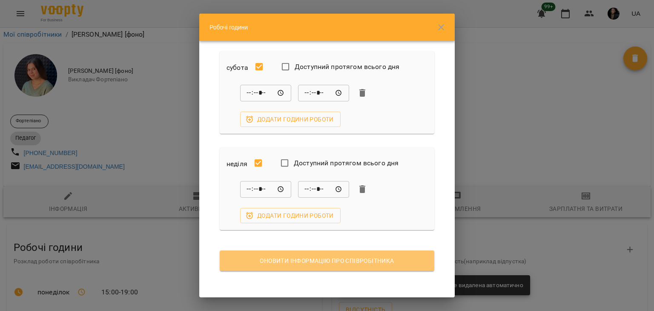
click at [402, 263] on span "Оновити інформацію про співробітника" at bounding box center [327, 261] width 201 height 10
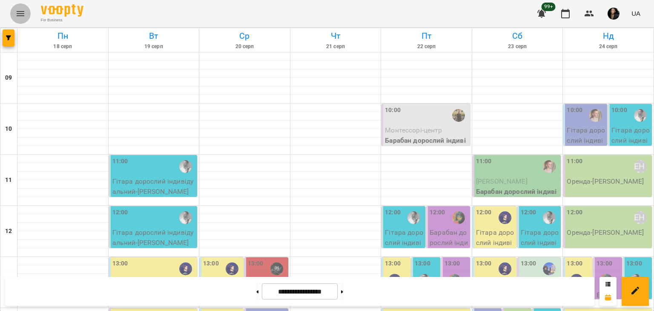
click at [17, 19] on button "Menu" at bounding box center [20, 13] width 20 height 20
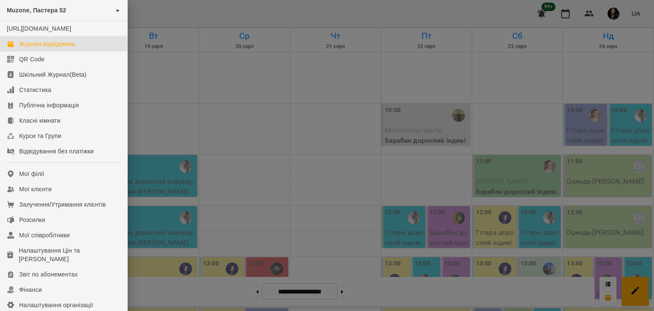
click at [583, 23] on div at bounding box center [327, 155] width 654 height 311
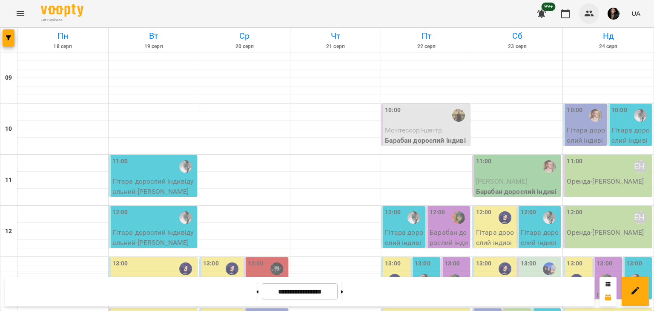
click at [590, 12] on icon "button" at bounding box center [590, 14] width 10 height 10
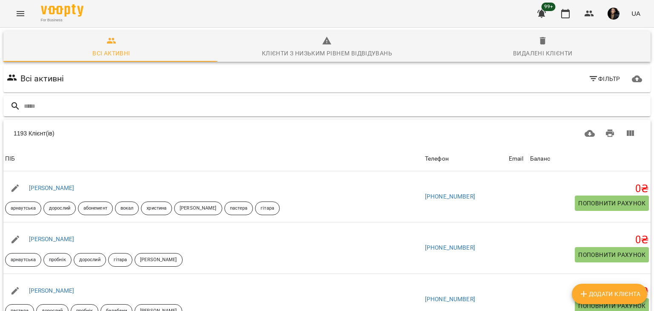
click at [154, 114] on div at bounding box center [327, 106] width 648 height 21
click at [150, 101] on input "text" at bounding box center [336, 106] width 624 height 14
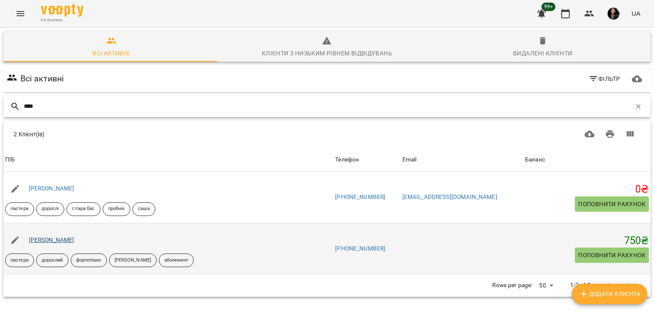
type input "****"
click at [44, 236] on link "[PERSON_NAME]" at bounding box center [52, 239] width 46 height 7
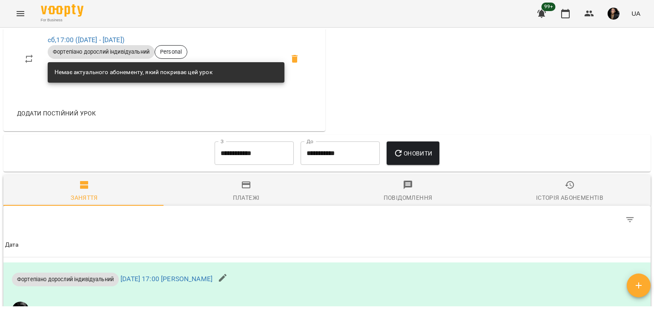
scroll to position [435, 0]
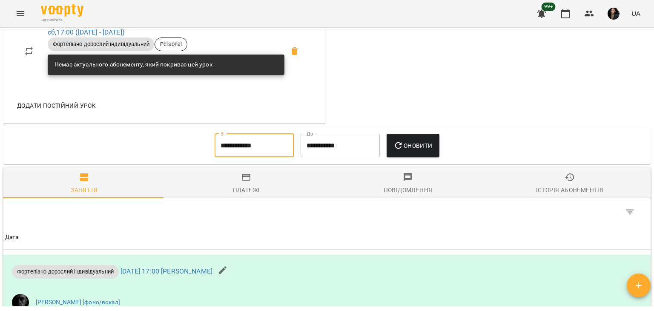
click at [223, 147] on input "**********" at bounding box center [254, 146] width 79 height 24
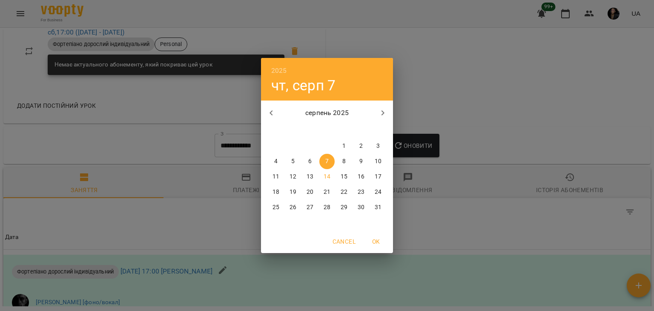
click at [275, 110] on icon "button" at bounding box center [271, 113] width 10 height 10
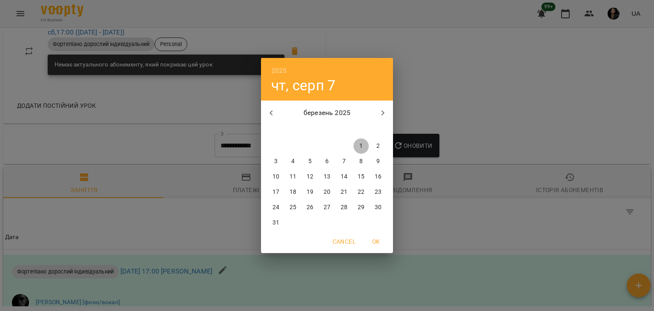
click at [360, 150] on p "1" at bounding box center [361, 146] width 3 height 9
type input "**********"
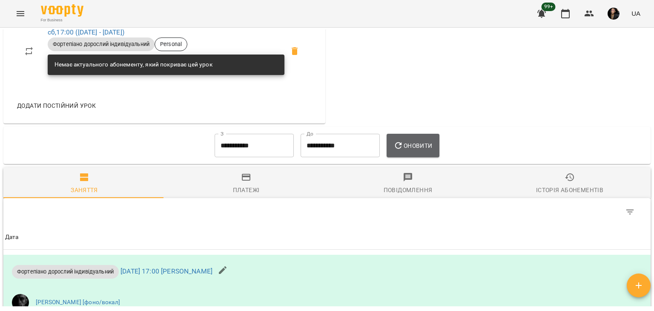
click at [404, 151] on button "Оновити" at bounding box center [413, 146] width 52 height 24
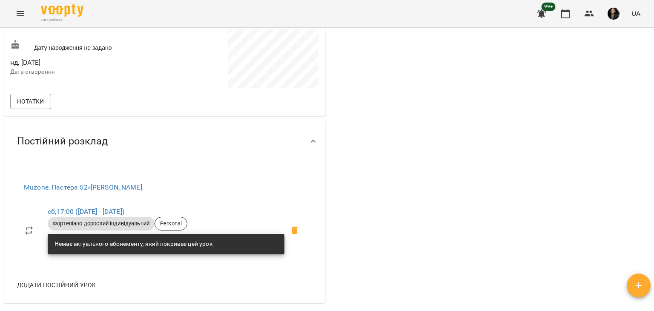
scroll to position [0, 0]
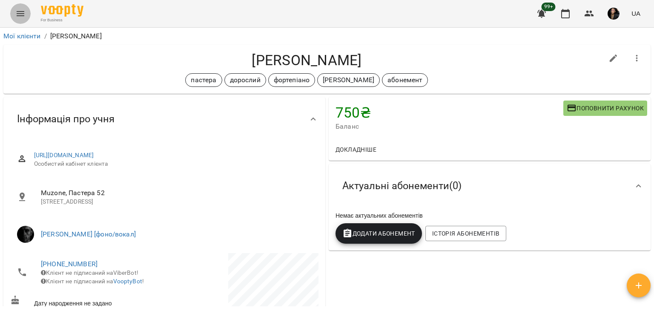
click at [18, 12] on icon "Menu" at bounding box center [20, 14] width 10 height 10
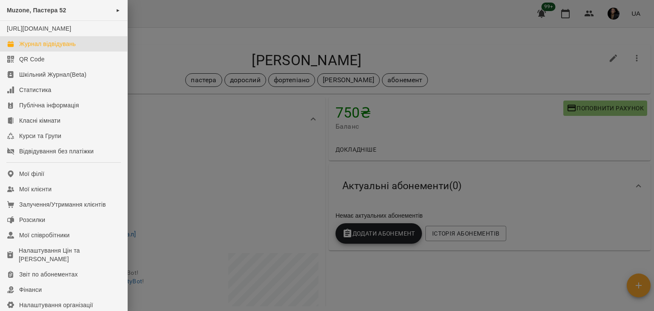
click at [30, 48] on div "Журнал відвідувань" at bounding box center [47, 44] width 57 height 9
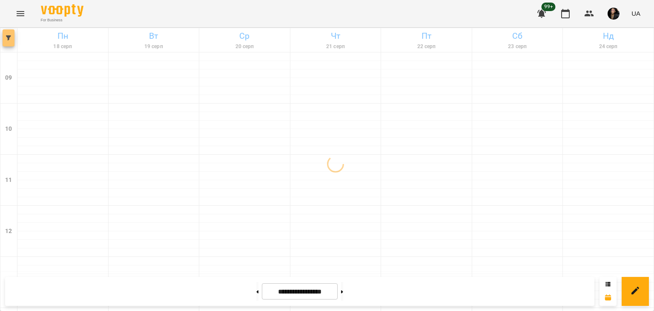
click at [11, 43] on button "button" at bounding box center [9, 37] width 12 height 17
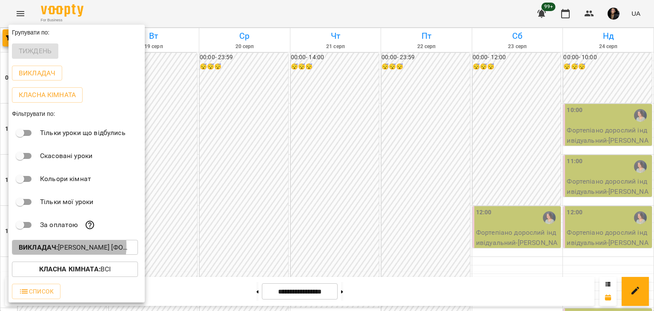
click at [52, 248] on b "Викладач :" at bounding box center [38, 247] width 39 height 8
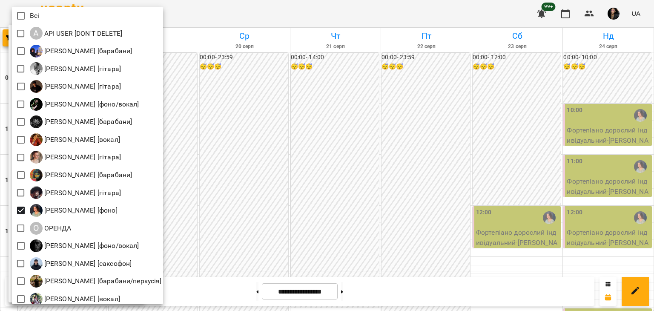
click at [216, 198] on div at bounding box center [327, 155] width 654 height 311
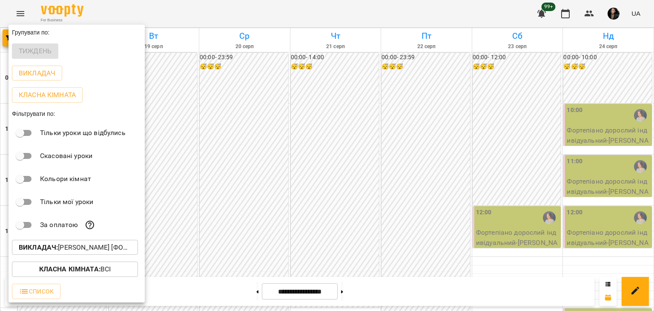
click at [217, 197] on div at bounding box center [327, 155] width 654 height 311
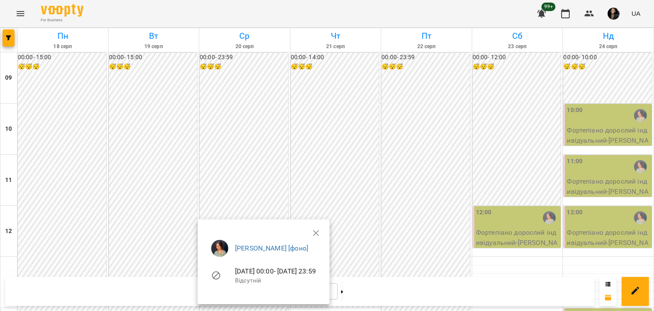
drag, startPoint x: 651, startPoint y: 84, endPoint x: 654, endPoint y: 181, distance: 97.6
click at [654, 181] on div at bounding box center [327, 155] width 654 height 311
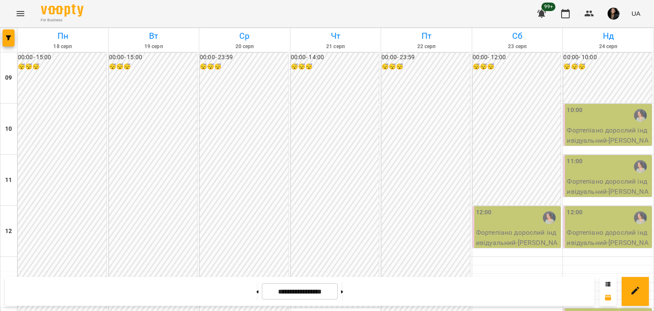
scroll to position [340, 0]
click at [343, 289] on button at bounding box center [342, 291] width 2 height 19
type input "**********"
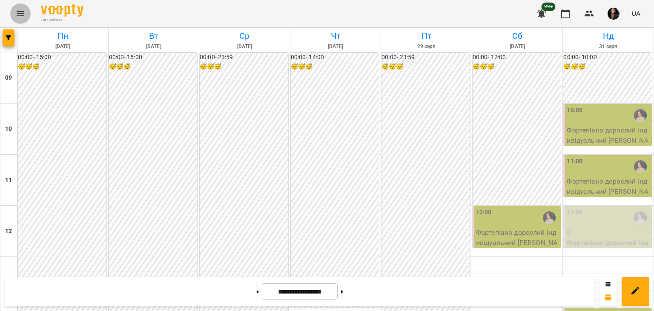
click at [23, 15] on icon "Menu" at bounding box center [21, 13] width 8 height 5
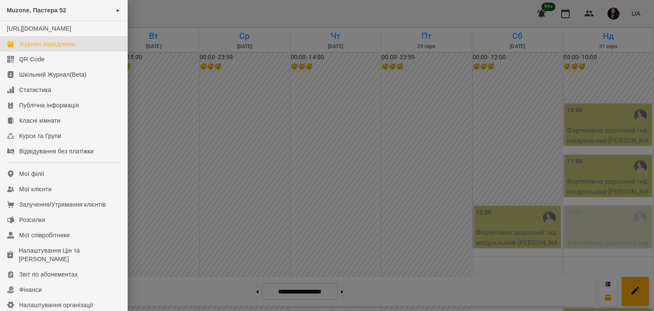
click at [158, 24] on div at bounding box center [327, 155] width 654 height 311
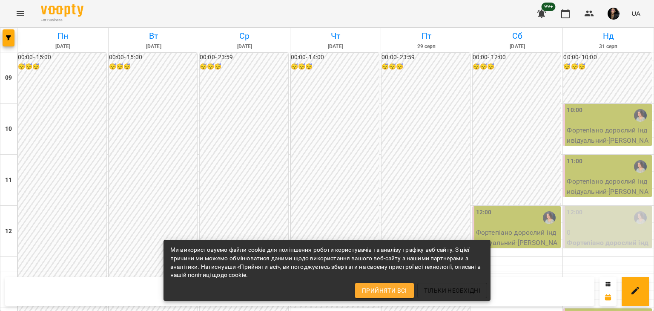
scroll to position [245, 0]
click at [595, 17] on button "button" at bounding box center [589, 13] width 20 height 20
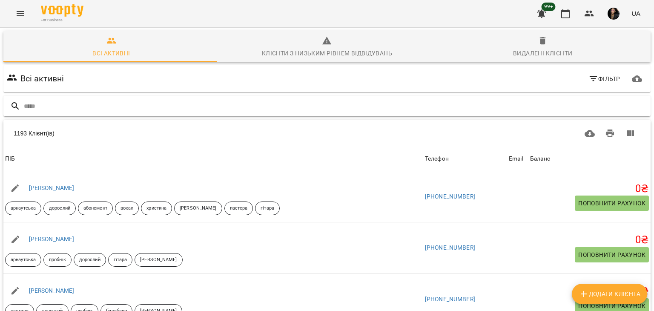
click at [229, 106] on input "text" at bounding box center [336, 106] width 624 height 14
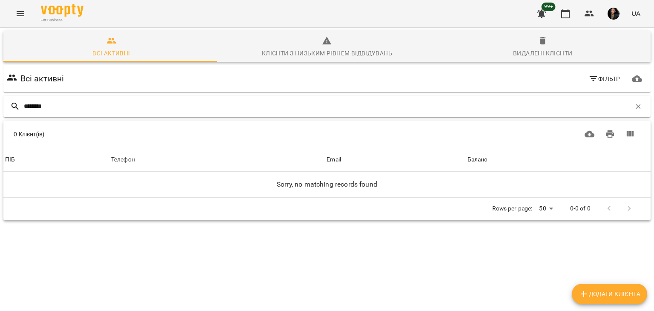
type input "********"
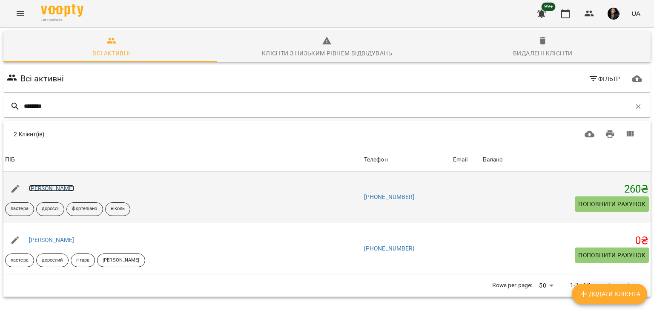
click at [63, 190] on link "[PERSON_NAME]" at bounding box center [52, 188] width 46 height 7
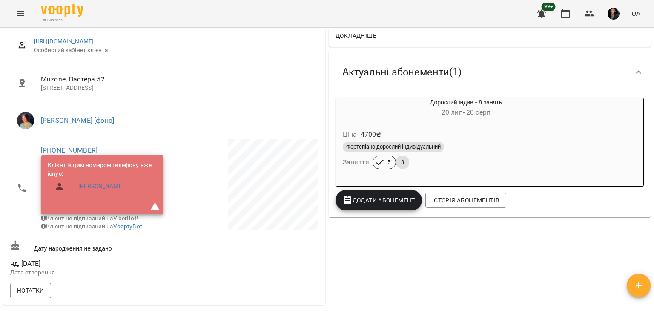
scroll to position [106, 0]
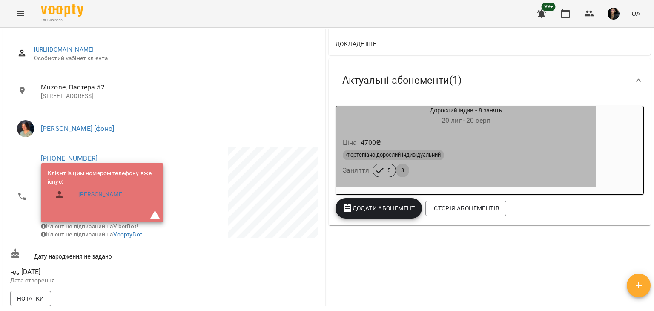
click at [502, 169] on div "Фортепіано дорослий індивідуальний Заняття 5 3" at bounding box center [466, 163] width 250 height 31
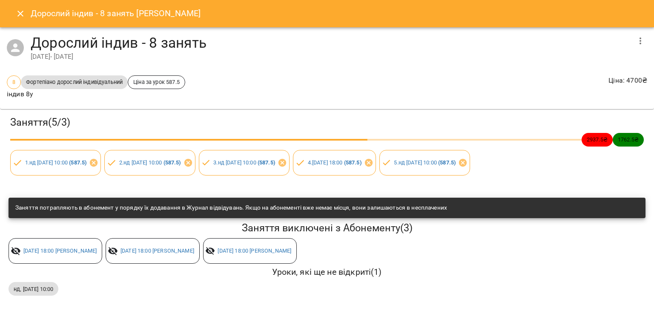
scroll to position [3, 0]
click at [22, 10] on icon "Close" at bounding box center [20, 14] width 10 height 10
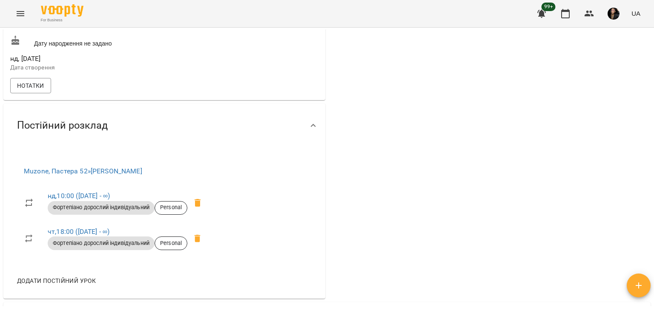
scroll to position [561, 0]
